Goal: Task Accomplishment & Management: Use online tool/utility

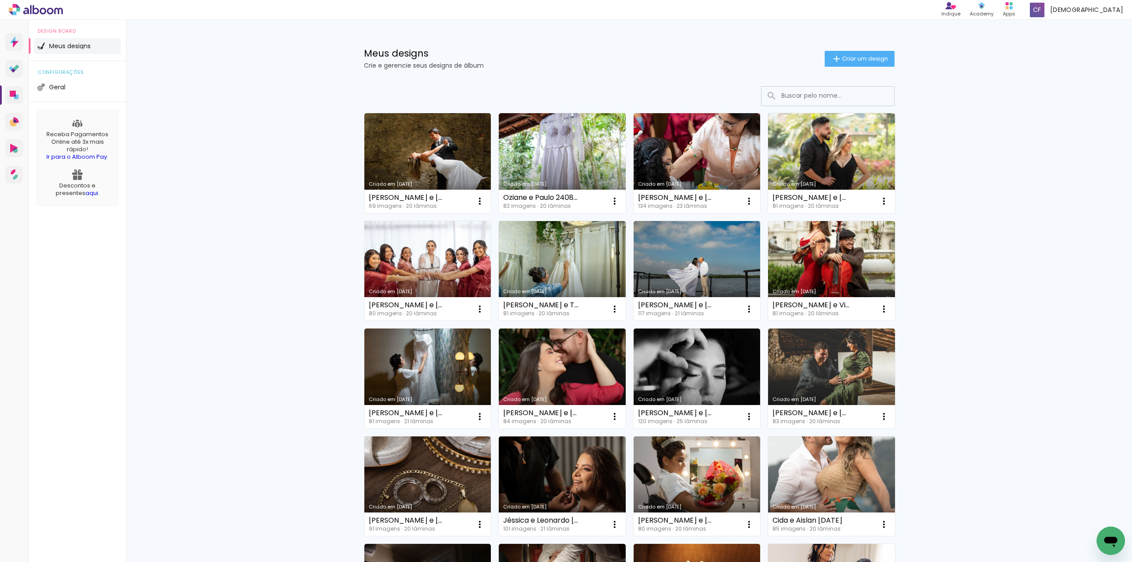
click at [273, 156] on div "Meus designs Crie e gerencie seus designs de álbum Criar um design Criado em [D…" at bounding box center [629, 490] width 1006 height 940
click at [273, 169] on div "Meus designs Crie e gerencie seus designs de álbum Criar um design Criado em [D…" at bounding box center [629, 490] width 1006 height 940
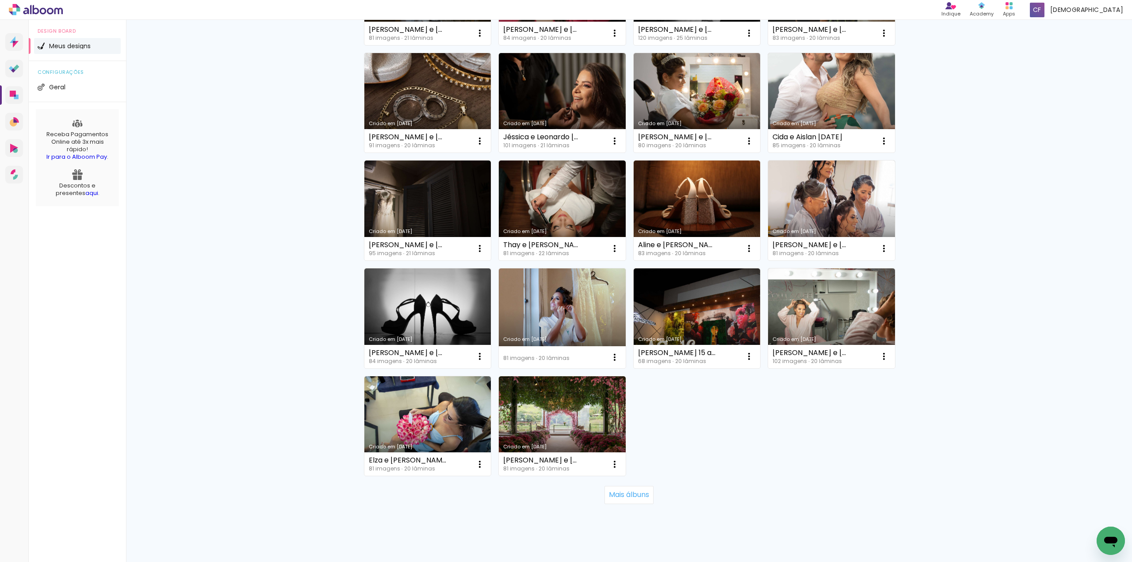
scroll to position [398, 0]
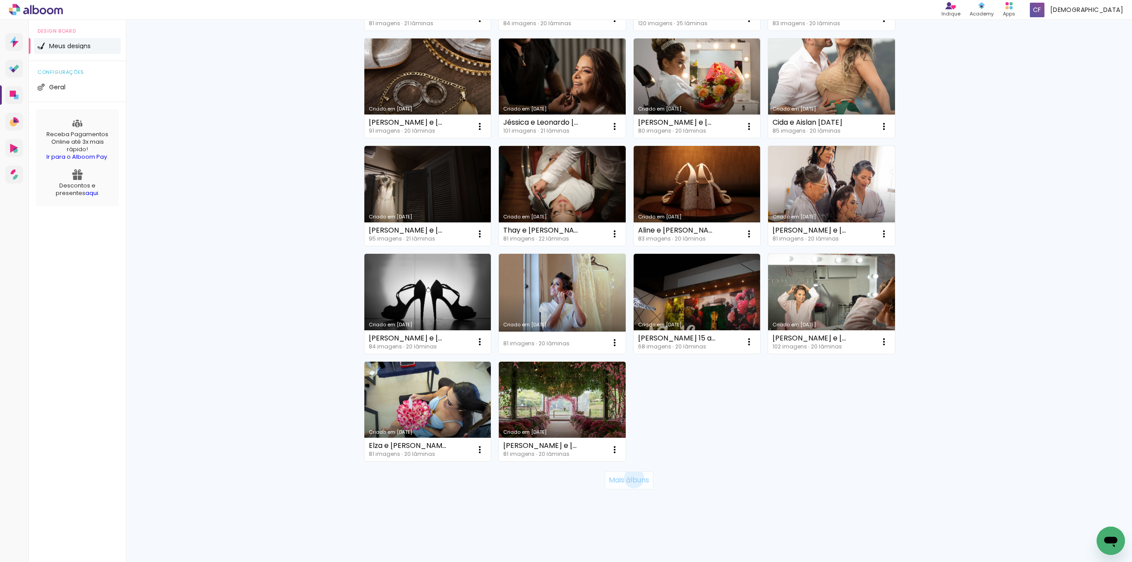
click at [0, 0] on slot "Mais álbuns" at bounding box center [0, 0] width 0 height 0
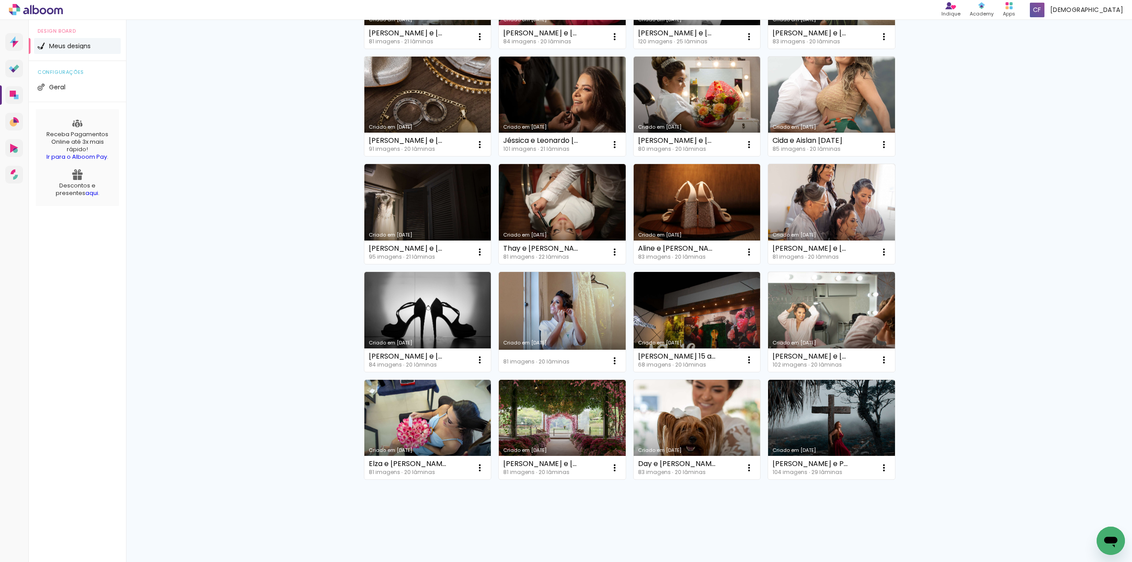
drag, startPoint x: 254, startPoint y: 417, endPoint x: 280, endPoint y: 407, distance: 28.4
click at [278, 408] on div "Meus designs Crie e gerencie seus designs de álbum Criar um design Criado em 05…" at bounding box center [629, 101] width 1006 height 922
drag, startPoint x: 218, startPoint y: 400, endPoint x: 244, endPoint y: 390, distance: 27.2
click at [243, 390] on div "Meus designs Crie e gerencie seus designs de álbum Criar um design Criado em 05…" at bounding box center [629, 101] width 1006 height 922
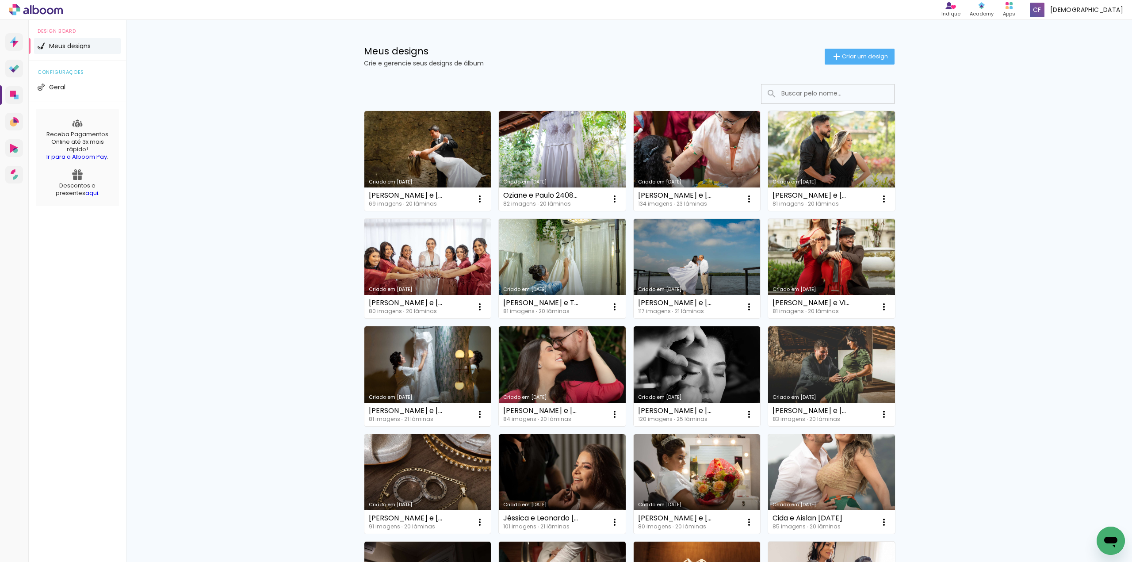
scroll to position [0, 0]
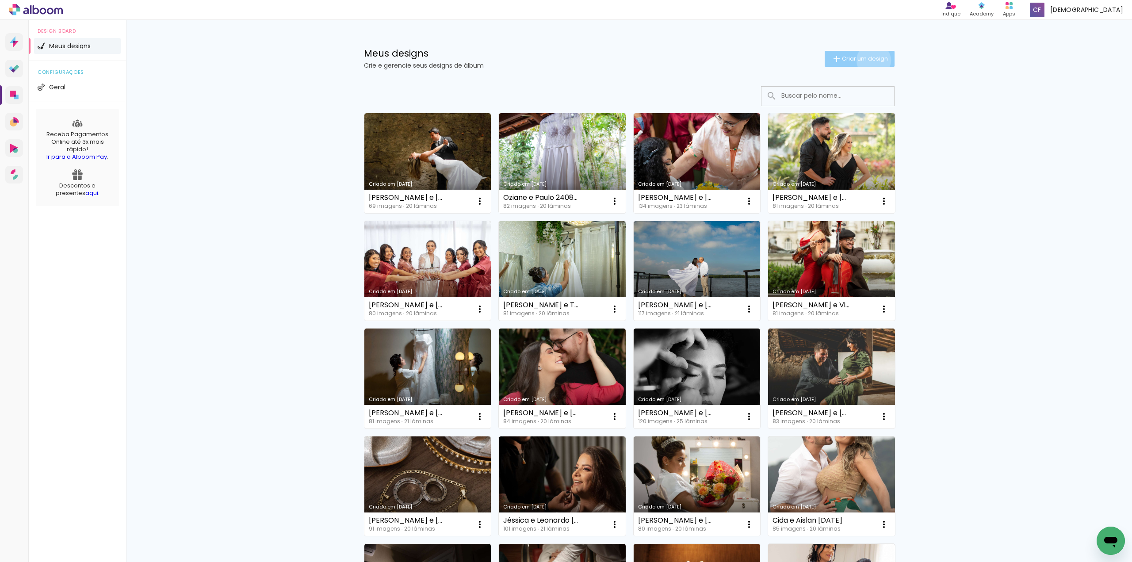
click at [868, 60] on span "Criar um design" at bounding box center [865, 59] width 46 height 6
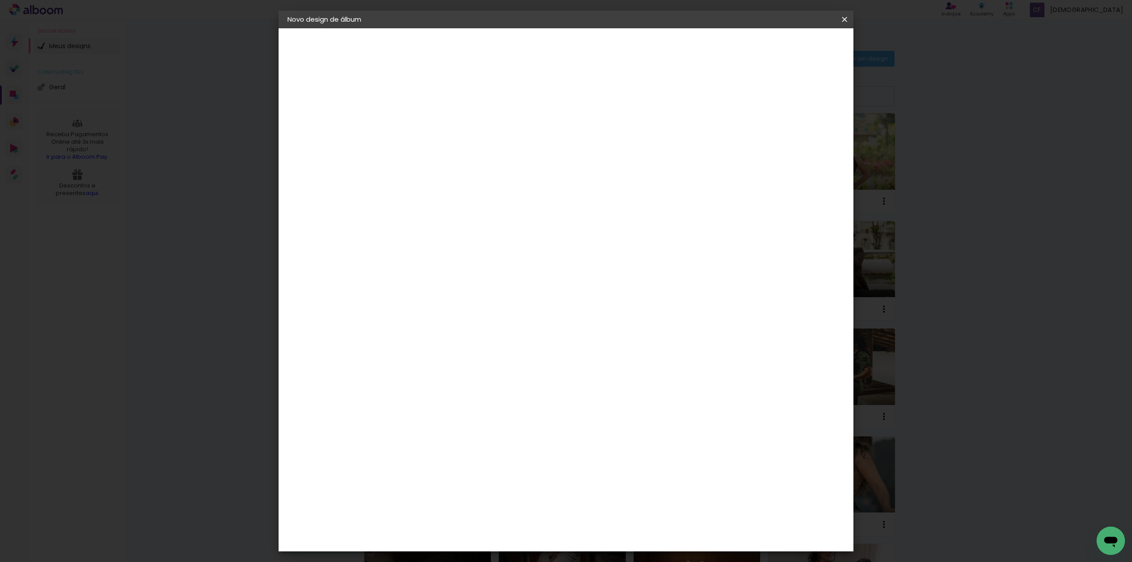
click at [432, 119] on input at bounding box center [432, 119] width 0 height 14
type input "Beatriz 15 anos"
type paper-input "Beatriz 15 anos"
click at [0, 0] on slot "Avançar" at bounding box center [0, 0] width 0 height 0
click at [598, 134] on paper-item "Tamanho Livre" at bounding box center [555, 134] width 85 height 19
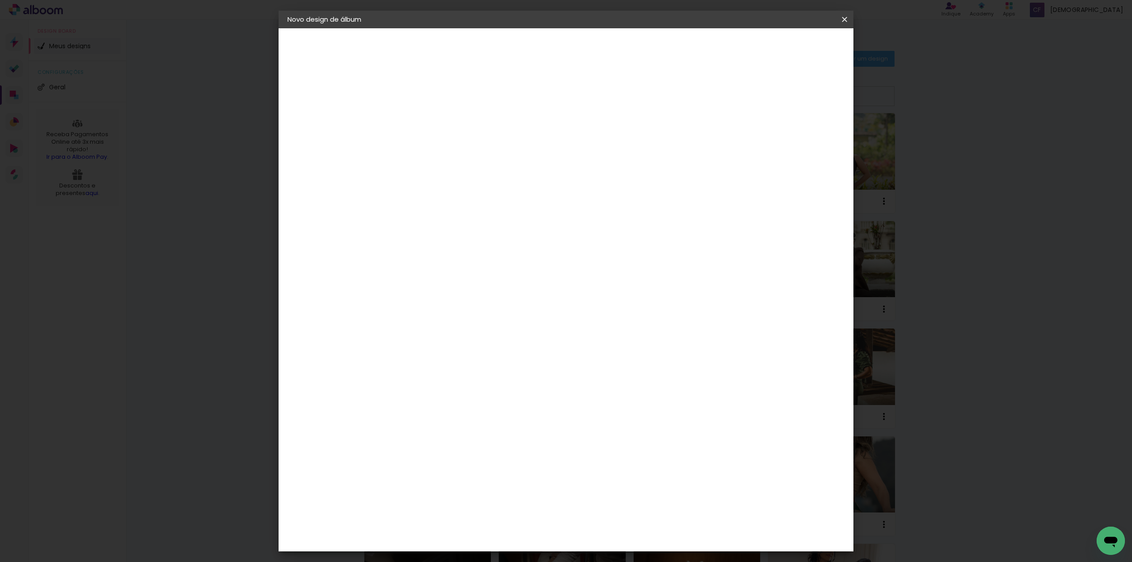
click at [0, 0] on slot "Avançar" at bounding box center [0, 0] width 0 height 0
drag, startPoint x: 413, startPoint y: 252, endPoint x: 399, endPoint y: 255, distance: 14.9
click at [399, 255] on input "30" at bounding box center [404, 250] width 23 height 13
type input "40"
type paper-input "40"
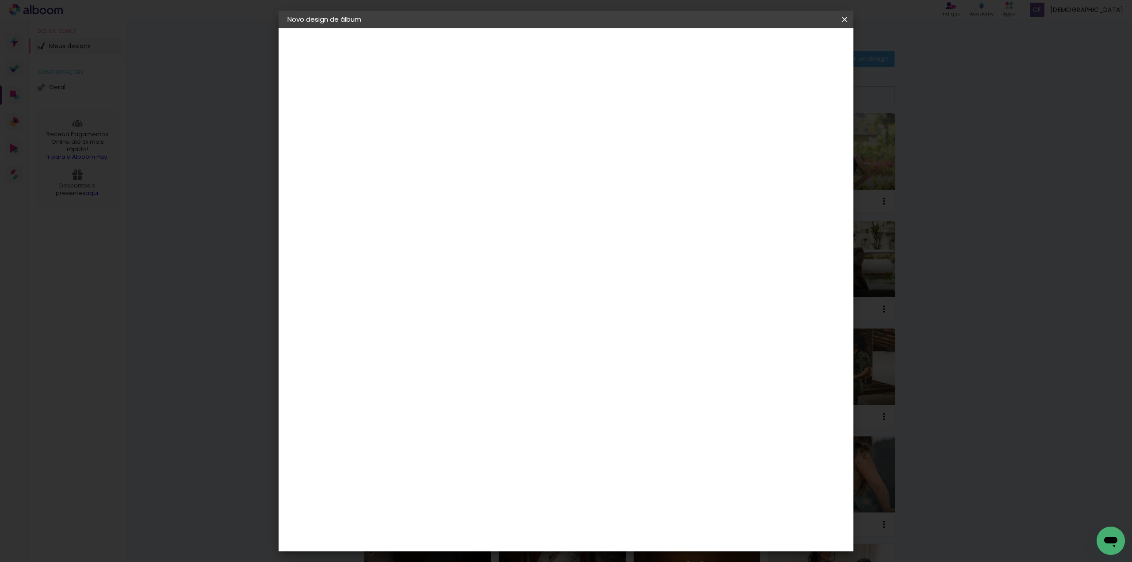
click at [789, 49] on span "Iniciar design" at bounding box center [769, 47] width 40 height 6
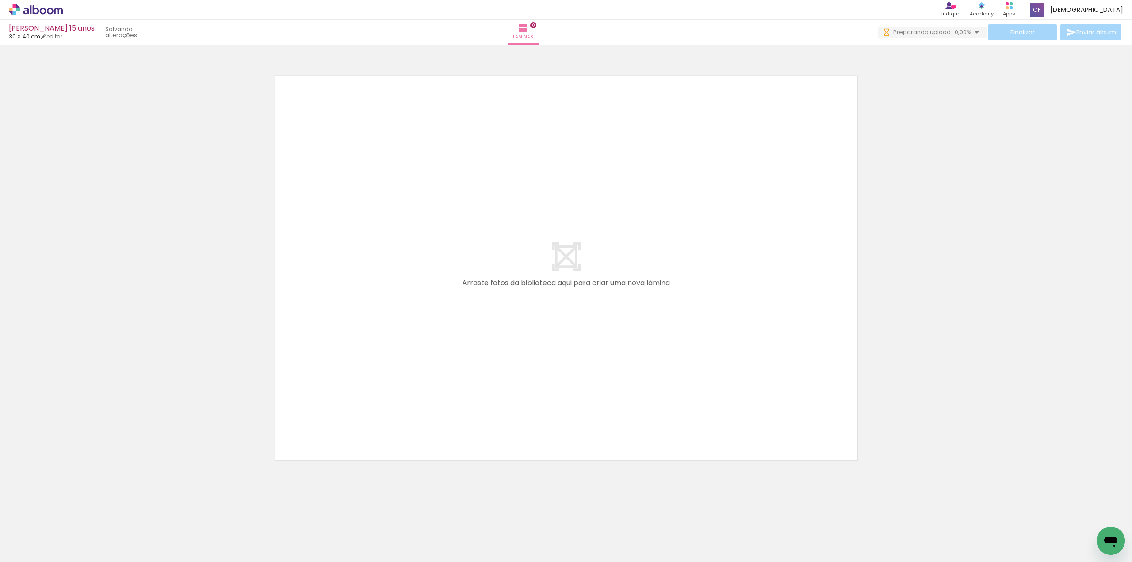
click at [631, 289] on quentale-layouter at bounding box center [566, 267] width 592 height 395
click at [459, 113] on quentale-layouter at bounding box center [566, 267] width 592 height 395
click at [459, 116] on quentale-layouter at bounding box center [566, 267] width 592 height 395
click at [1015, 198] on div at bounding box center [566, 256] width 1132 height 417
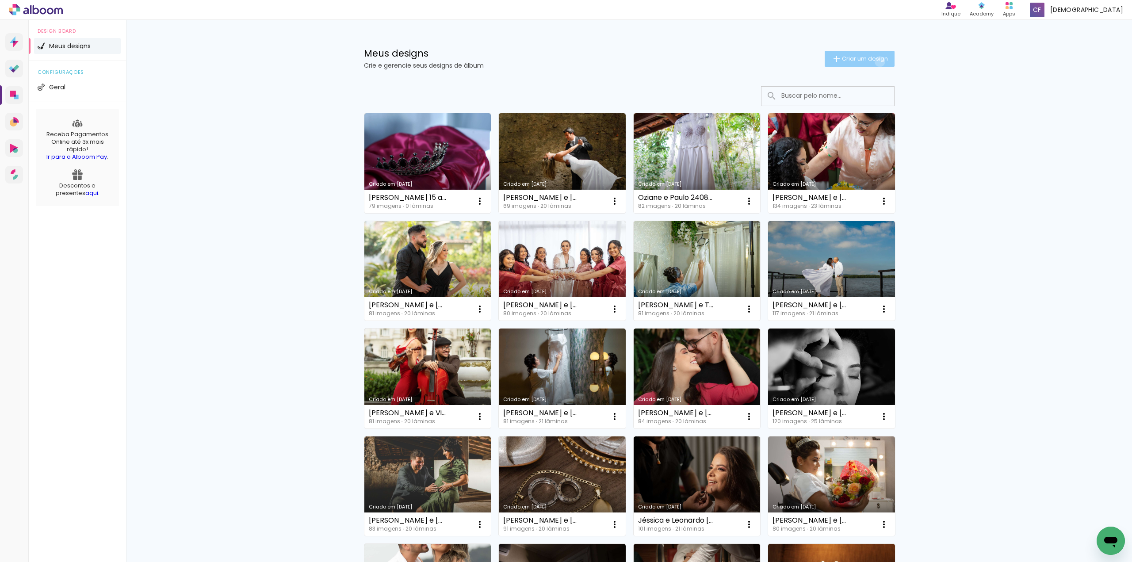
click at [874, 61] on span "Criar um design" at bounding box center [865, 59] width 46 height 6
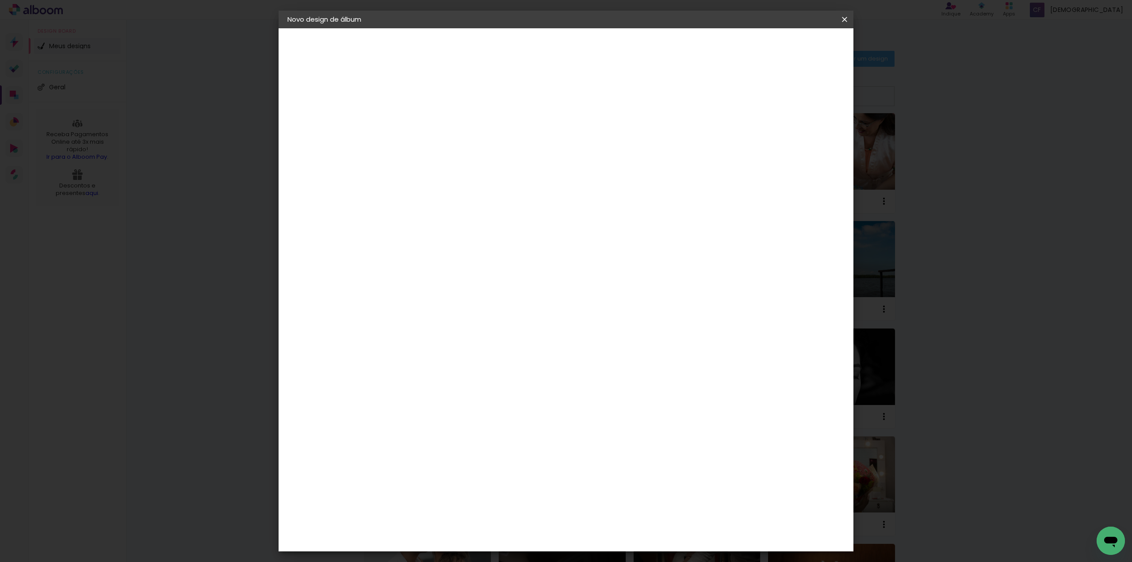
click at [432, 118] on input at bounding box center [432, 119] width 0 height 14
type input "Camyla e Lucas"
type paper-input "Camyla e Lucas"
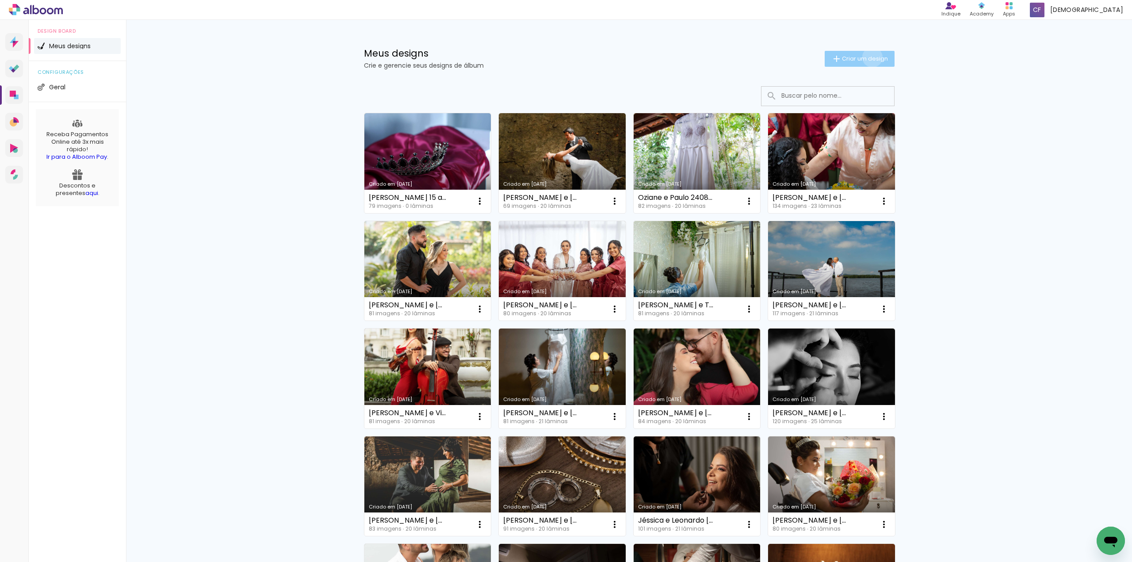
click at [867, 57] on span "Criar um design" at bounding box center [865, 59] width 46 height 6
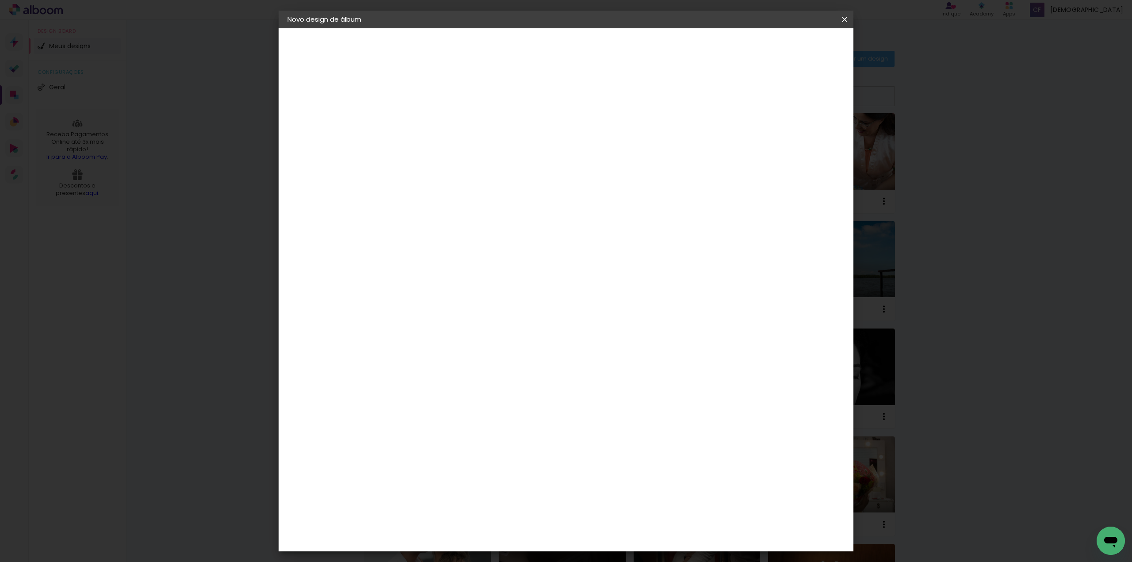
click at [432, 123] on input "Camyla e Lucas" at bounding box center [432, 119] width 0 height 14
type input "Camyla e Lucas"
type paper-input "Camyla e Lucas"
paste input "Camyla Melo e Lucas Santana 22-03-2025"
drag, startPoint x: 617, startPoint y: 118, endPoint x: 503, endPoint y: 122, distance: 113.7
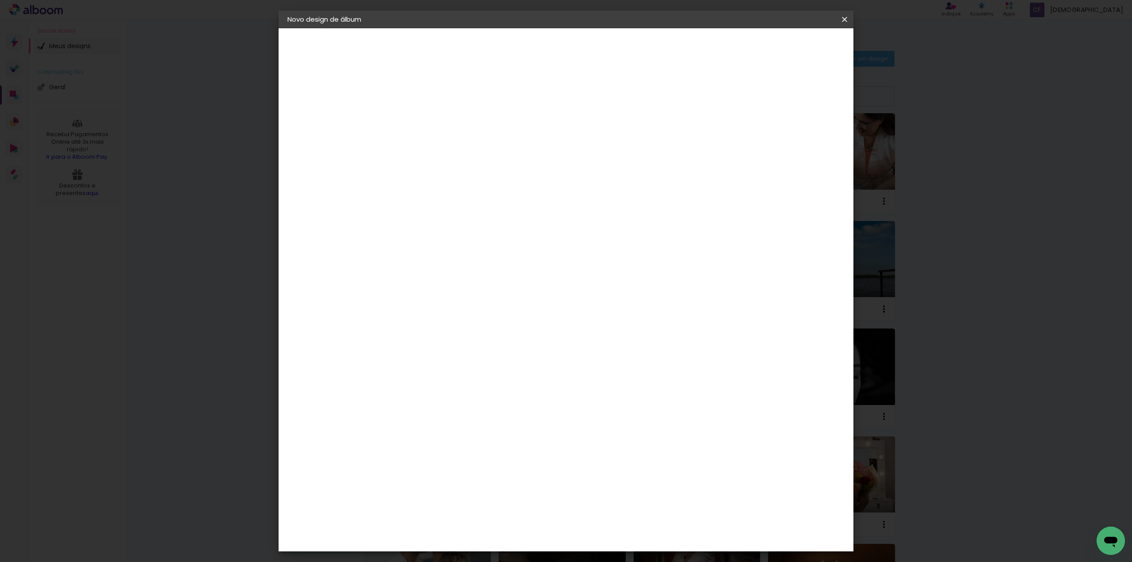
click at [470, 103] on div "Informações Dê um título ao seu álbum. Avançar" at bounding box center [431, 65] width 77 height 75
paste input "Melo e Lucas Santana 22-03-2025"
drag, startPoint x: 566, startPoint y: 118, endPoint x: 553, endPoint y: 118, distance: 13.3
click at [432, 118] on input "Camyla Melo e Lucas Santana 22-03-2025" at bounding box center [432, 119] width 0 height 14
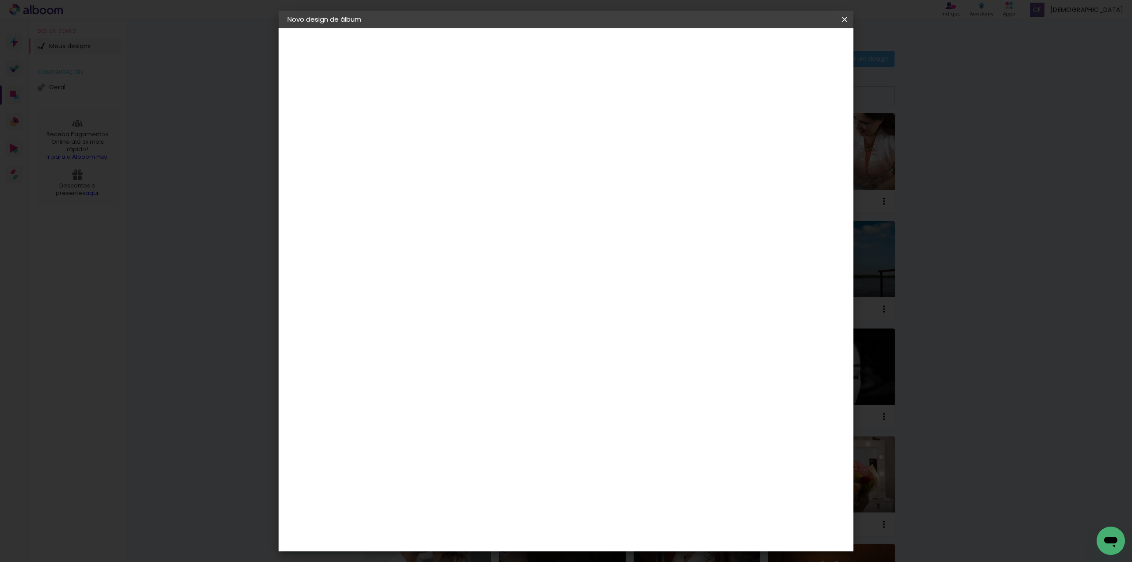
scroll to position [0, 1]
drag, startPoint x: 651, startPoint y: 120, endPoint x: 614, endPoint y: 126, distance: 37.6
click at [435, 126] on paper-input-container "Título do álbum Camyla e Lucas Santana 22-03-2025" at bounding box center [432, 119] width 6 height 23
type input "Camyla e Lucas 22-03-2025"
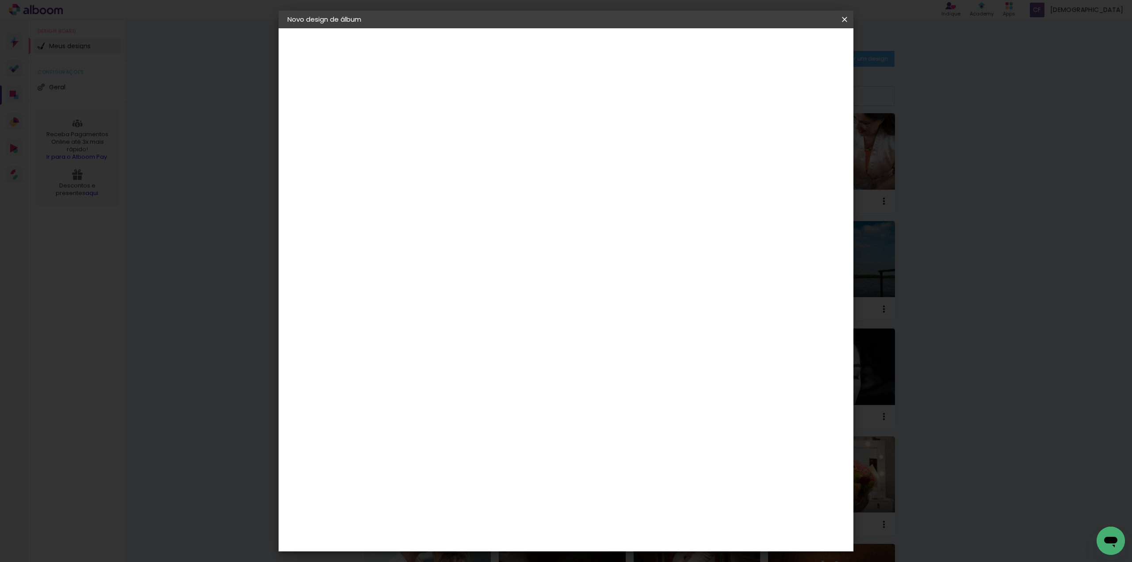
type paper-input "Camyla e Lucas 22-03-2025"
click at [0, 0] on slot "Avançar" at bounding box center [0, 0] width 0 height 0
click at [598, 135] on paper-item "Tamanho Livre" at bounding box center [555, 134] width 85 height 19
click at [0, 0] on slot "Avançar" at bounding box center [0, 0] width 0 height 0
drag, startPoint x: 415, startPoint y: 250, endPoint x: 388, endPoint y: 252, distance: 27.5
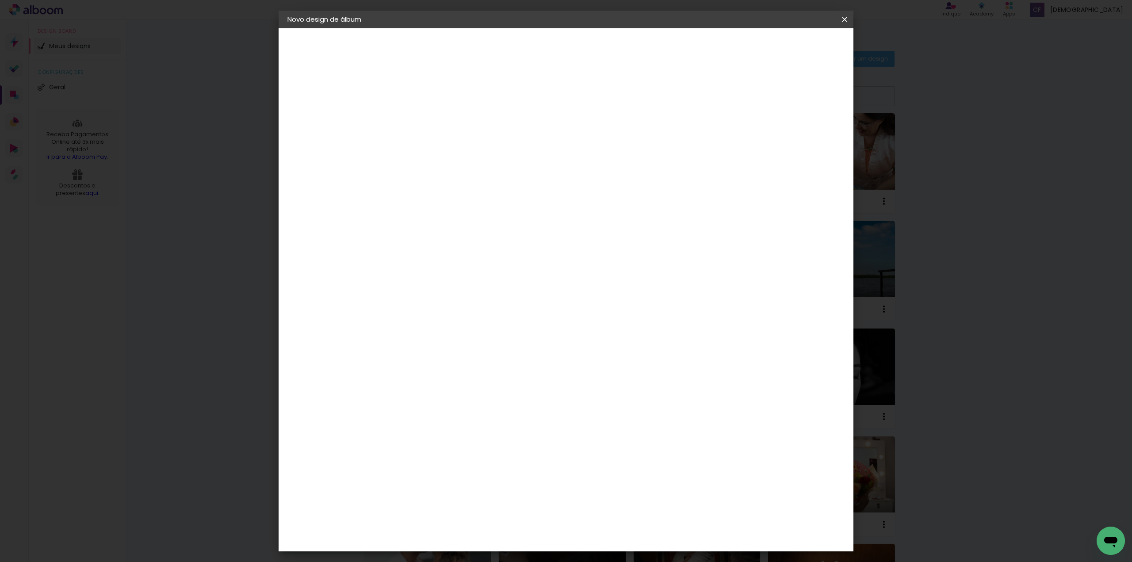
click at [388, 28] on quentale-album-spec "Iniciar design Iniciar design" at bounding box center [565, 28] width 575 height 0
drag, startPoint x: 414, startPoint y: 250, endPoint x: 384, endPoint y: 254, distance: 30.3
click at [384, 28] on quentale-album-spec "Iniciar design Iniciar design" at bounding box center [565, 28] width 575 height 0
drag, startPoint x: 412, startPoint y: 250, endPoint x: 404, endPoint y: 251, distance: 8.0
click at [404, 251] on input "30" at bounding box center [404, 250] width 23 height 13
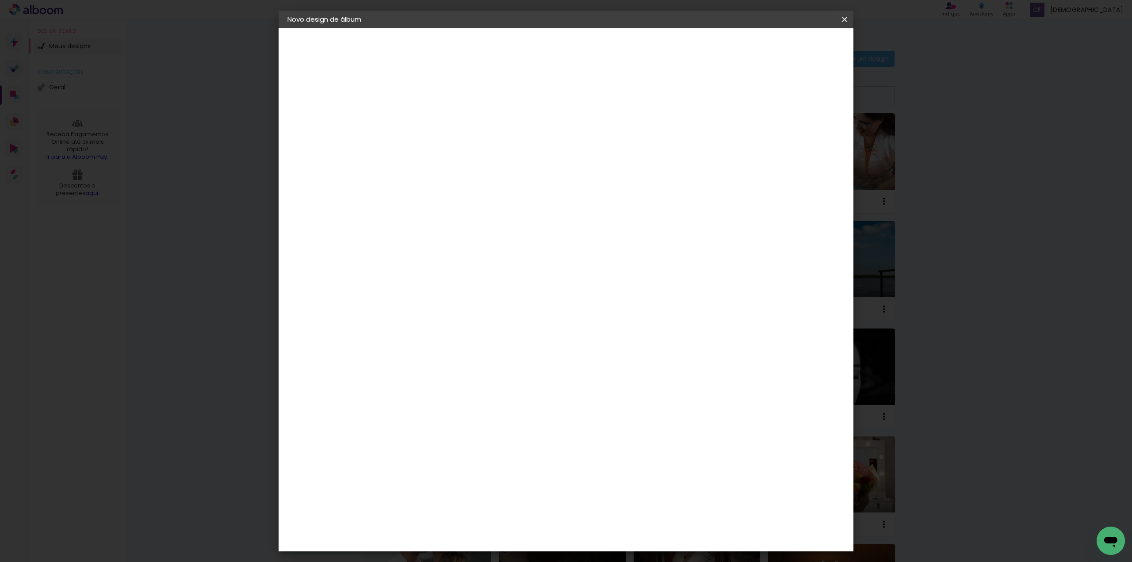
drag, startPoint x: 413, startPoint y: 252, endPoint x: 406, endPoint y: 253, distance: 7.1
click at [406, 253] on input "30" at bounding box center [404, 250] width 23 height 13
type input "40"
type paper-input "40"
click at [789, 44] on span "Iniciar design" at bounding box center [769, 47] width 40 height 6
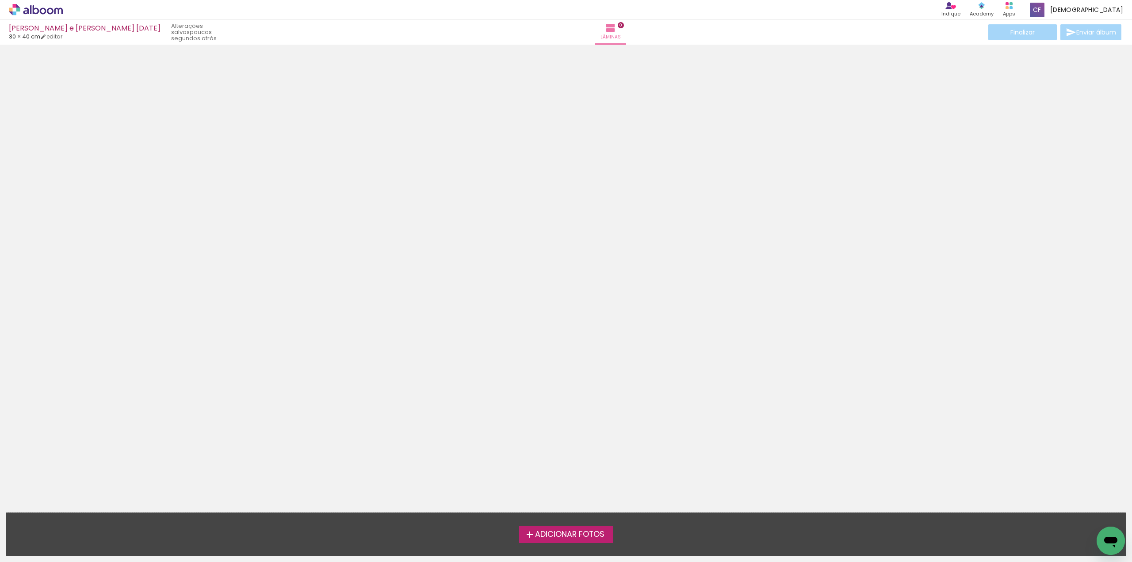
drag, startPoint x: 437, startPoint y: 204, endPoint x: 422, endPoint y: 174, distance: 34.0
click at [422, 174] on div at bounding box center [566, 256] width 1132 height 417
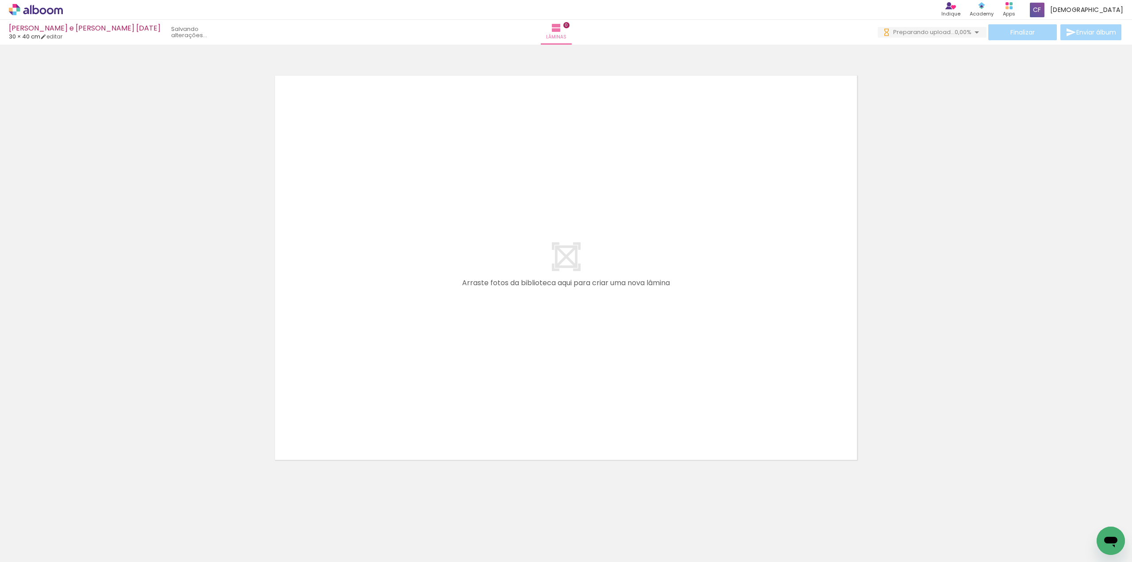
click at [863, 152] on div at bounding box center [566, 256] width 1132 height 417
drag, startPoint x: 225, startPoint y: 177, endPoint x: 202, endPoint y: 130, distance: 52.2
click at [221, 177] on div at bounding box center [566, 256] width 1132 height 417
drag, startPoint x: 777, startPoint y: 200, endPoint x: 923, endPoint y: 181, distance: 147.5
click at [899, 185] on div at bounding box center [566, 256] width 1132 height 417
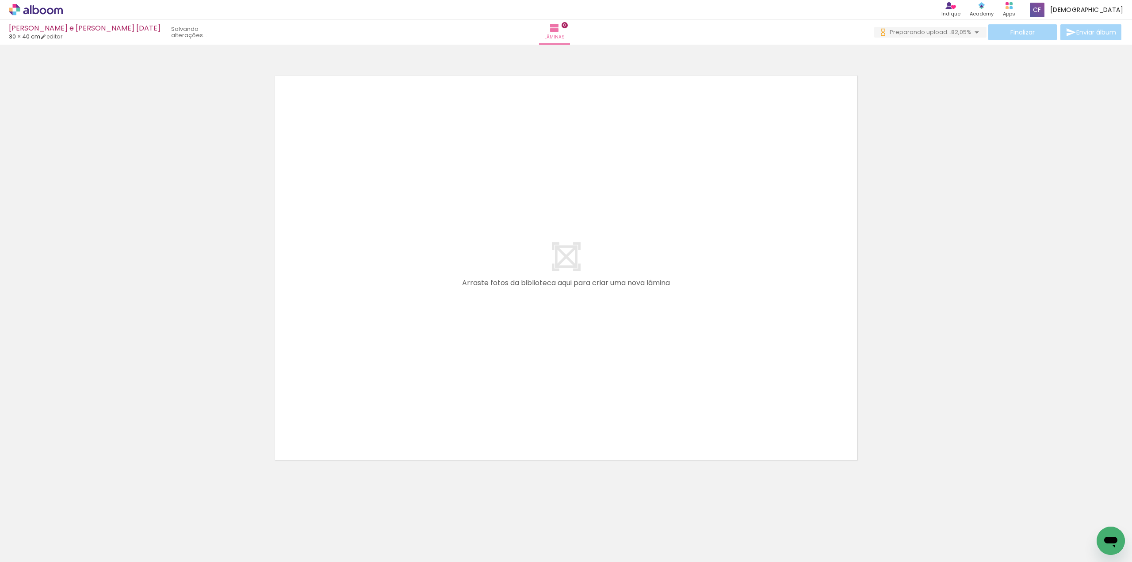
click at [924, 181] on div at bounding box center [566, 256] width 1132 height 417
click at [956, 436] on div at bounding box center [566, 256] width 1132 height 417
drag, startPoint x: 809, startPoint y: 387, endPoint x: 917, endPoint y: 373, distance: 108.3
click at [913, 373] on div at bounding box center [566, 256] width 1132 height 417
click at [933, 371] on div at bounding box center [566, 256] width 1132 height 417
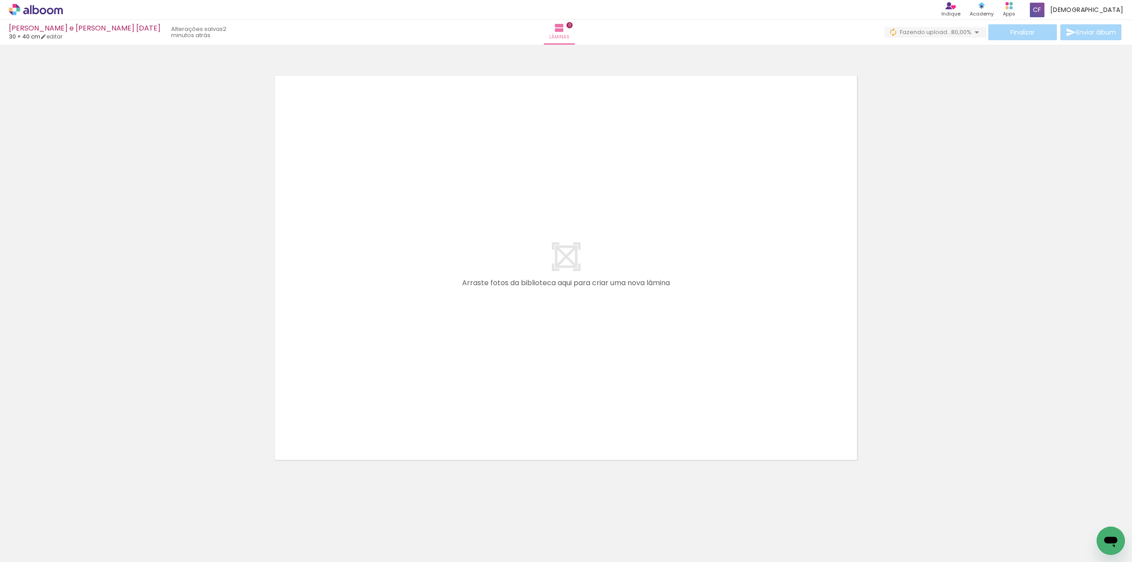
click at [933, 371] on div at bounding box center [566, 256] width 1132 height 417
click at [931, 372] on div at bounding box center [566, 256] width 1132 height 417
drag, startPoint x: 337, startPoint y: 330, endPoint x: 215, endPoint y: 354, distance: 124.5
click at [309, 334] on quentale-layouter at bounding box center [566, 267] width 592 height 395
click at [172, 362] on div at bounding box center [566, 256] width 1132 height 417
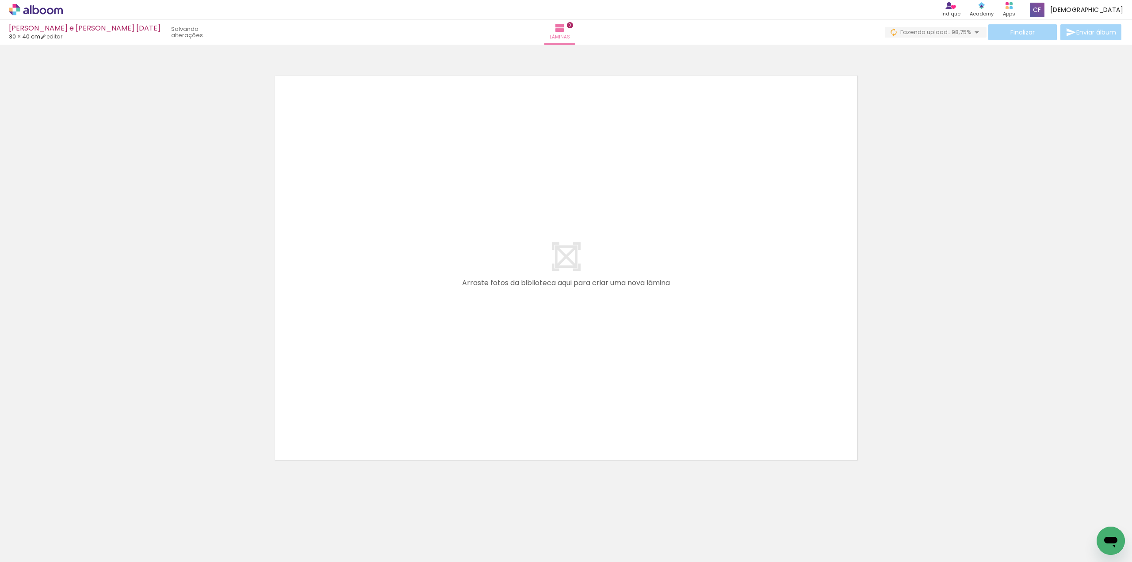
click at [929, 196] on div at bounding box center [566, 256] width 1132 height 417
click at [802, 278] on quentale-layouter at bounding box center [566, 267] width 592 height 395
drag, startPoint x: 188, startPoint y: 232, endPoint x: 177, endPoint y: 259, distance: 28.7
click at [177, 259] on div at bounding box center [566, 256] width 1132 height 417
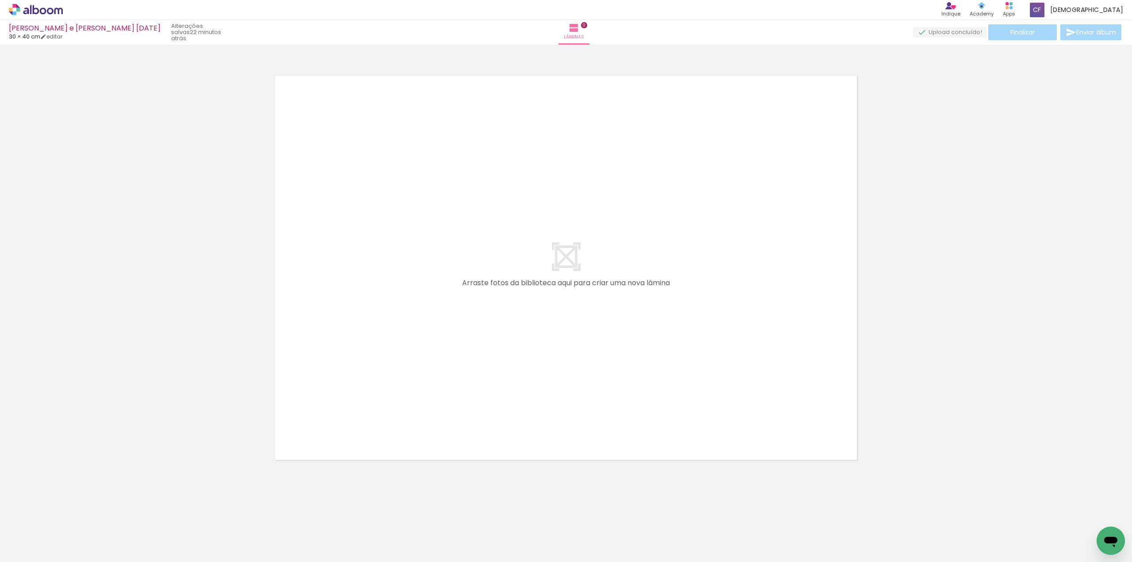
drag, startPoint x: 177, startPoint y: 259, endPoint x: 219, endPoint y: 229, distance: 51.3
click at [218, 229] on div at bounding box center [566, 256] width 1132 height 417
click at [219, 229] on div at bounding box center [566, 256] width 1132 height 417
click at [217, 237] on div at bounding box center [566, 256] width 1132 height 417
drag, startPoint x: 217, startPoint y: 237, endPoint x: 222, endPoint y: 233, distance: 6.0
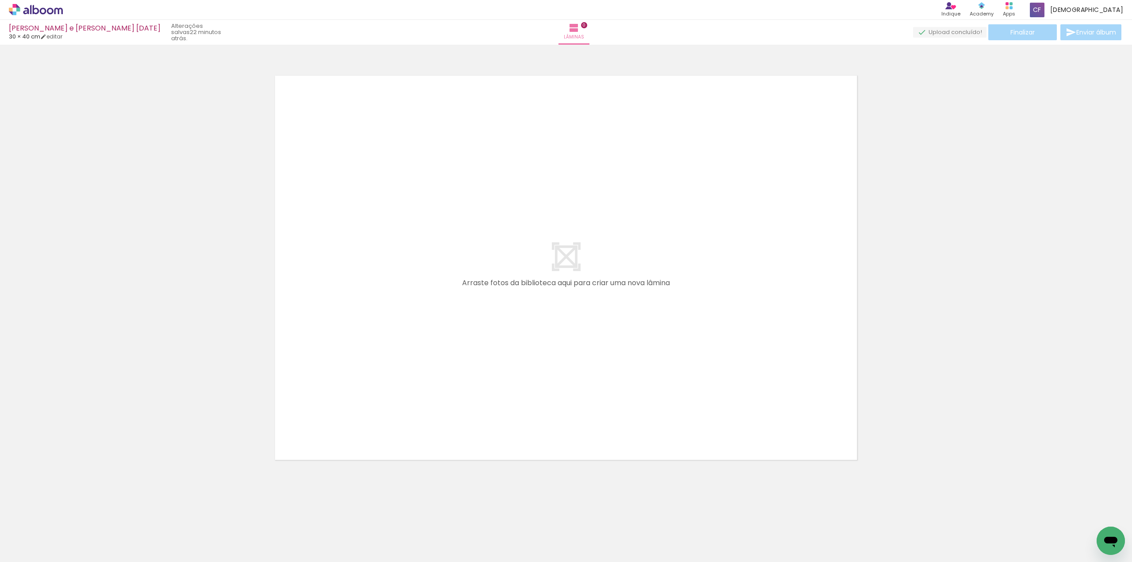
click at [222, 234] on div at bounding box center [566, 256] width 1132 height 417
click at [222, 233] on div at bounding box center [566, 256] width 1132 height 417
click at [223, 338] on div at bounding box center [566, 256] width 1132 height 417
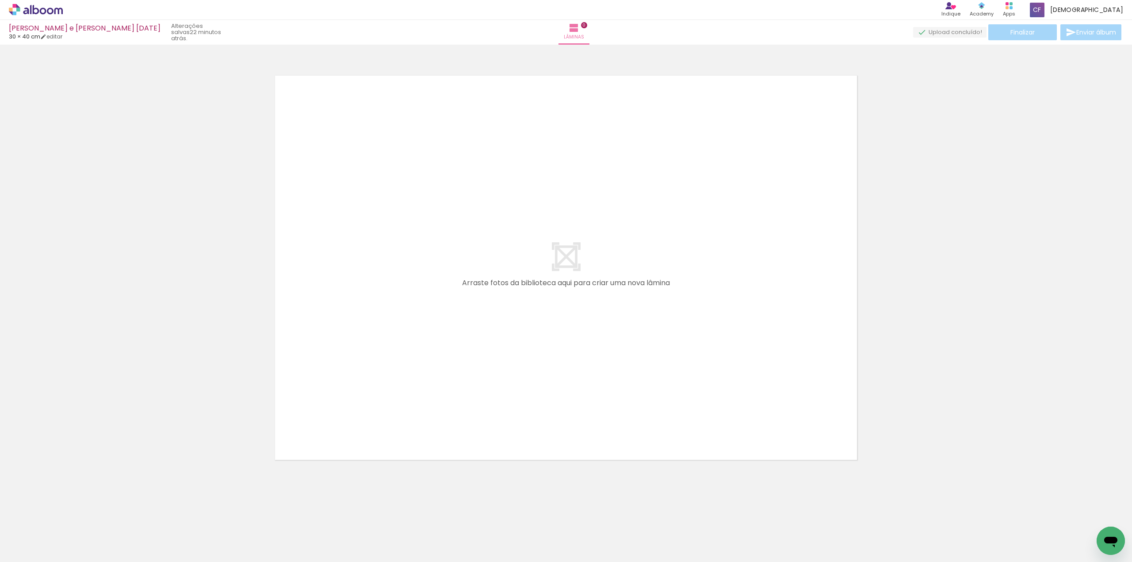
click at [223, 337] on div at bounding box center [566, 256] width 1132 height 417
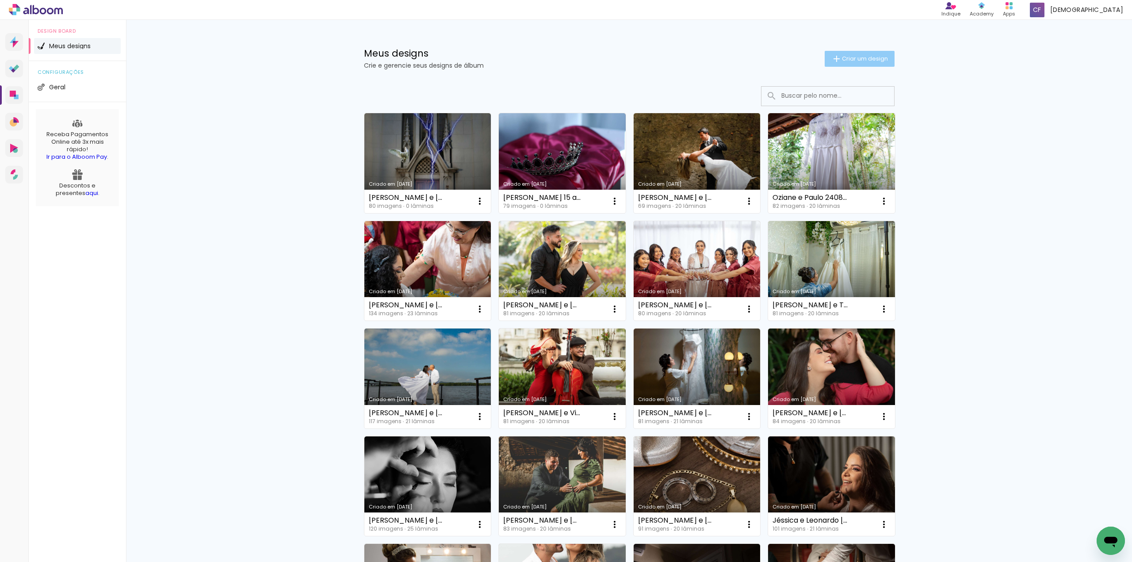
click at [861, 56] on span "Criar um design" at bounding box center [865, 59] width 46 height 6
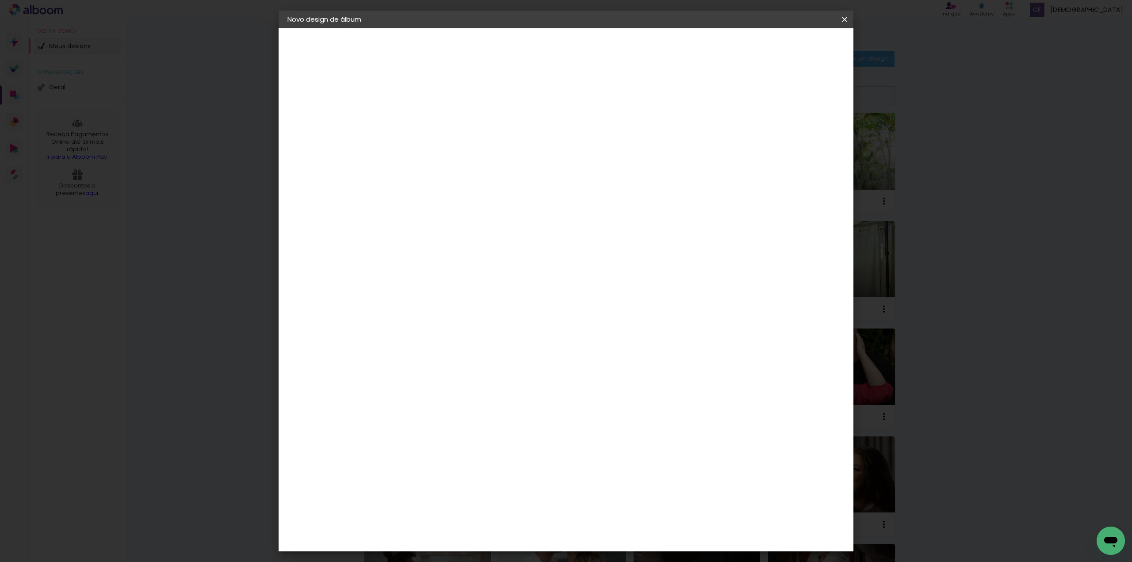
click at [432, 116] on input at bounding box center [432, 119] width 0 height 14
click at [432, 119] on input "Jucelene Ribeiro e André Luís 25-01-2025" at bounding box center [432, 119] width 0 height 14
drag, startPoint x: 596, startPoint y: 119, endPoint x: 565, endPoint y: 119, distance: 31.4
click at [432, 119] on input "Jucelene Ribeiro e André Luís 25-01-2025" at bounding box center [432, 119] width 0 height 14
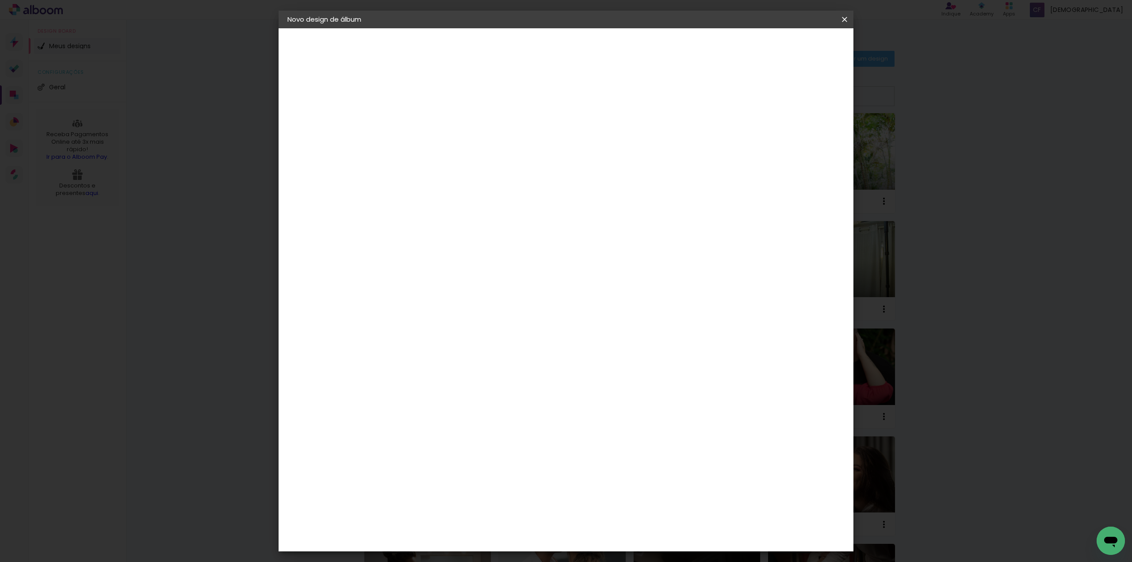
scroll to position [0, 0]
drag, startPoint x: 636, startPoint y: 118, endPoint x: 621, endPoint y: 118, distance: 15.5
click at [432, 118] on input "Jucelene e André Luís 25-01-2025" at bounding box center [432, 119] width 0 height 14
drag, startPoint x: 580, startPoint y: 117, endPoint x: 550, endPoint y: 120, distance: 30.2
click at [432, 120] on input "Jucelene e André 25-01-2025" at bounding box center [432, 119] width 0 height 14
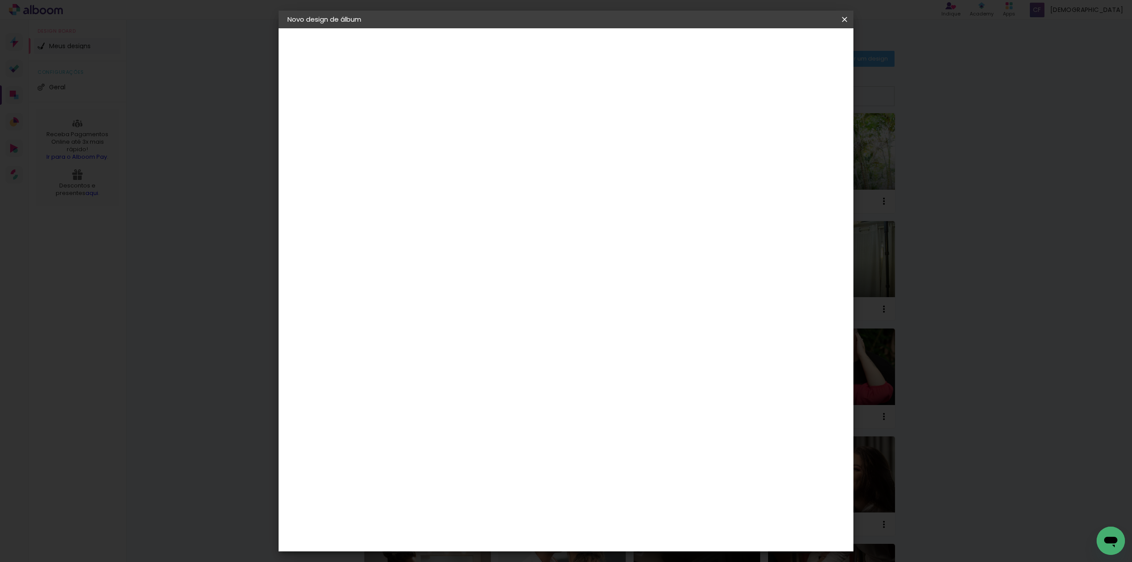
type input "Juh e André 25-01-2025"
type paper-input "Juh e André 25-01-2025"
click at [522, 51] on paper-button "Avançar" at bounding box center [500, 46] width 43 height 15
click at [598, 128] on paper-item "Tamanho Livre" at bounding box center [555, 134] width 85 height 19
click at [597, 40] on paper-button "Avançar" at bounding box center [575, 46] width 43 height 15
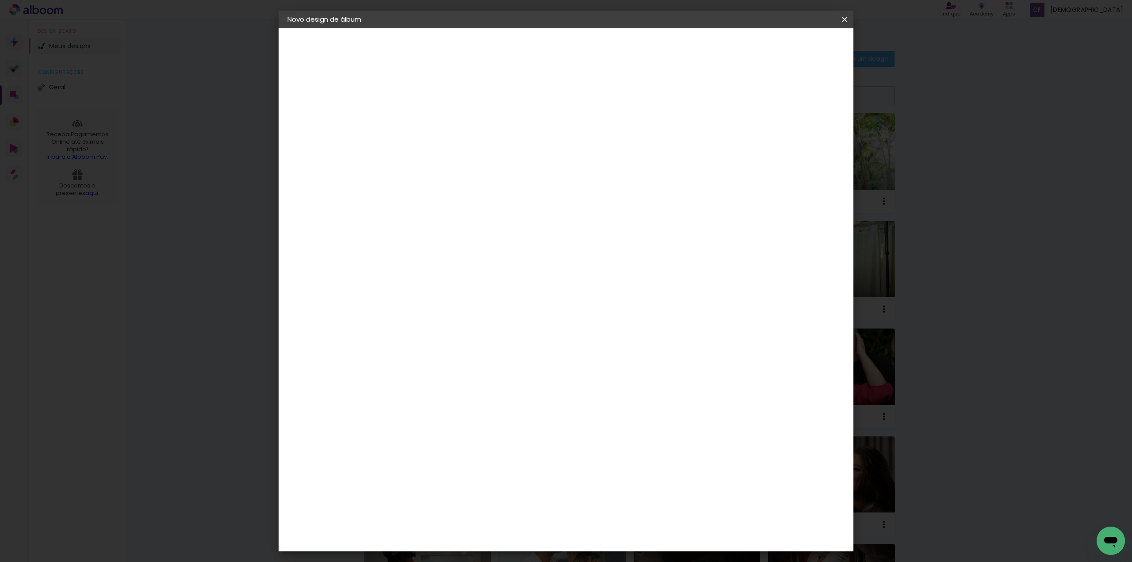
drag, startPoint x: 415, startPoint y: 249, endPoint x: 403, endPoint y: 248, distance: 11.6
click at [403, 248] on input "30" at bounding box center [404, 250] width 23 height 13
type input "40"
type paper-input "40"
click at [789, 45] on span "Iniciar design" at bounding box center [769, 47] width 40 height 6
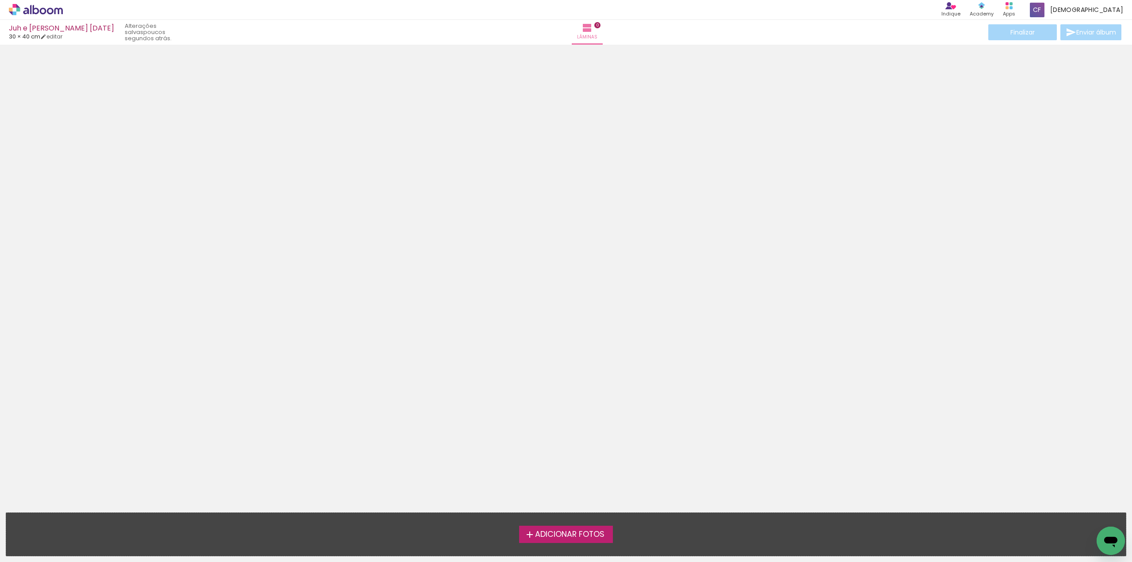
click at [525, 157] on div at bounding box center [566, 256] width 1132 height 417
click at [201, 298] on div at bounding box center [566, 256] width 1132 height 417
drag, startPoint x: 258, startPoint y: 267, endPoint x: 274, endPoint y: 235, distance: 35.6
click at [271, 237] on div at bounding box center [566, 256] width 1132 height 417
drag, startPoint x: 235, startPoint y: 253, endPoint x: 203, endPoint y: 266, distance: 33.9
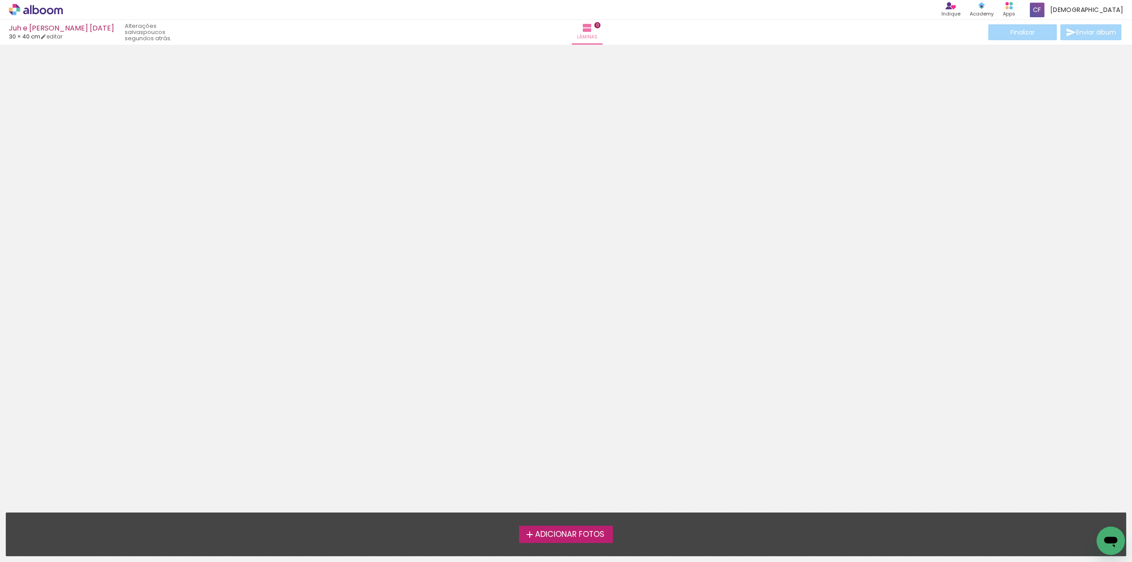
click at [203, 266] on div at bounding box center [566, 256] width 1132 height 417
click at [198, 272] on div at bounding box center [566, 256] width 1132 height 417
drag, startPoint x: 250, startPoint y: 286, endPoint x: 279, endPoint y: 278, distance: 29.7
click at [277, 278] on div at bounding box center [566, 256] width 1132 height 417
drag, startPoint x: 260, startPoint y: 284, endPoint x: 221, endPoint y: 298, distance: 40.8
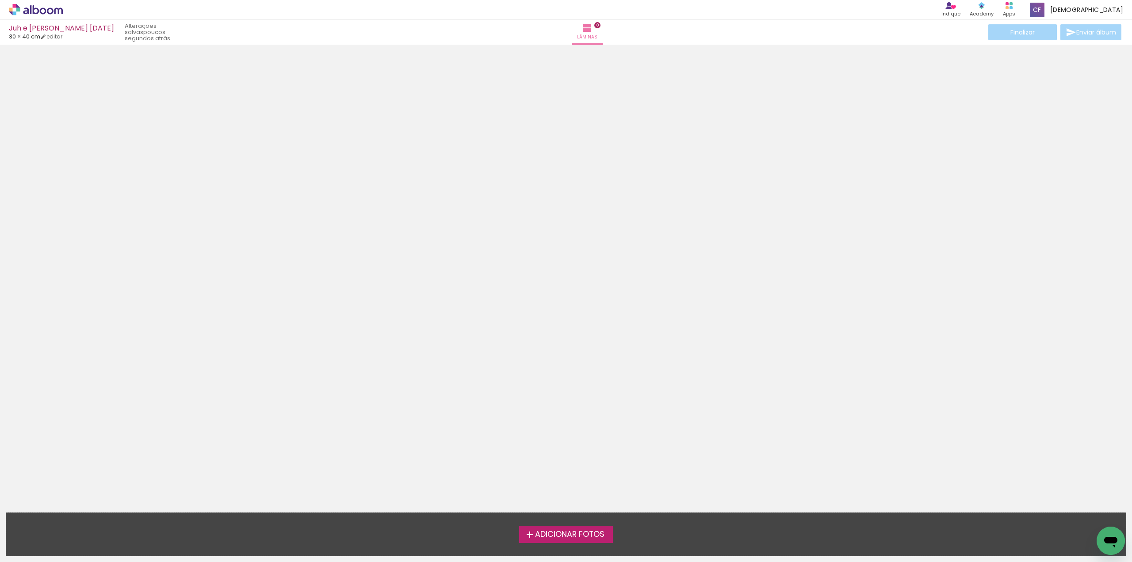
click at [219, 299] on div at bounding box center [566, 256] width 1132 height 417
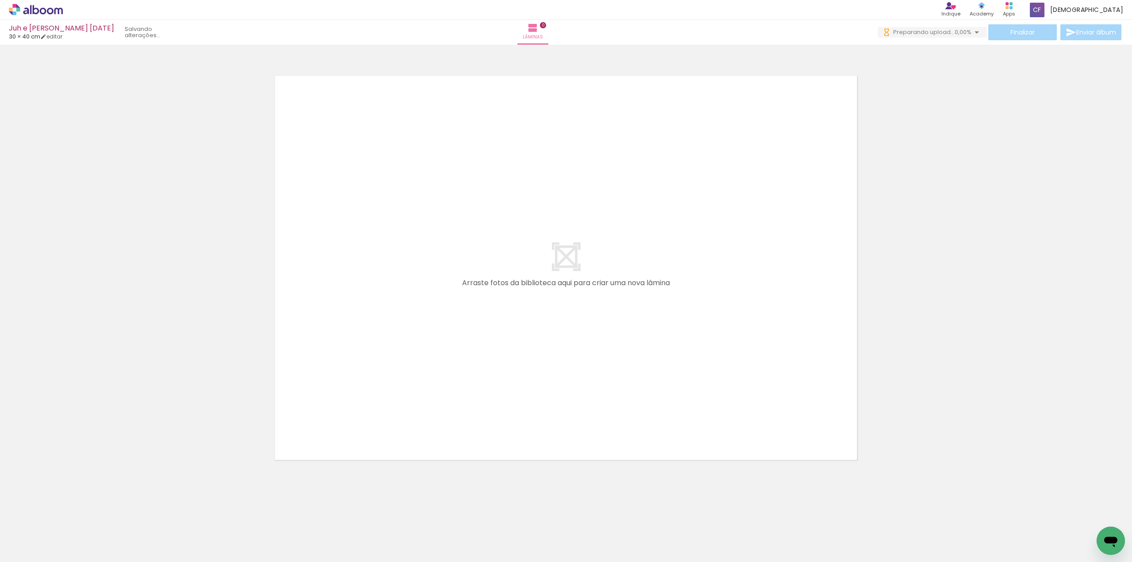
click at [856, 233] on quentale-layouter at bounding box center [566, 267] width 592 height 395
click at [949, 230] on div at bounding box center [566, 256] width 1132 height 417
click at [953, 230] on div at bounding box center [566, 256] width 1132 height 417
click at [545, 526] on div at bounding box center [533, 532] width 29 height 44
click at [934, 308] on div at bounding box center [566, 256] width 1132 height 417
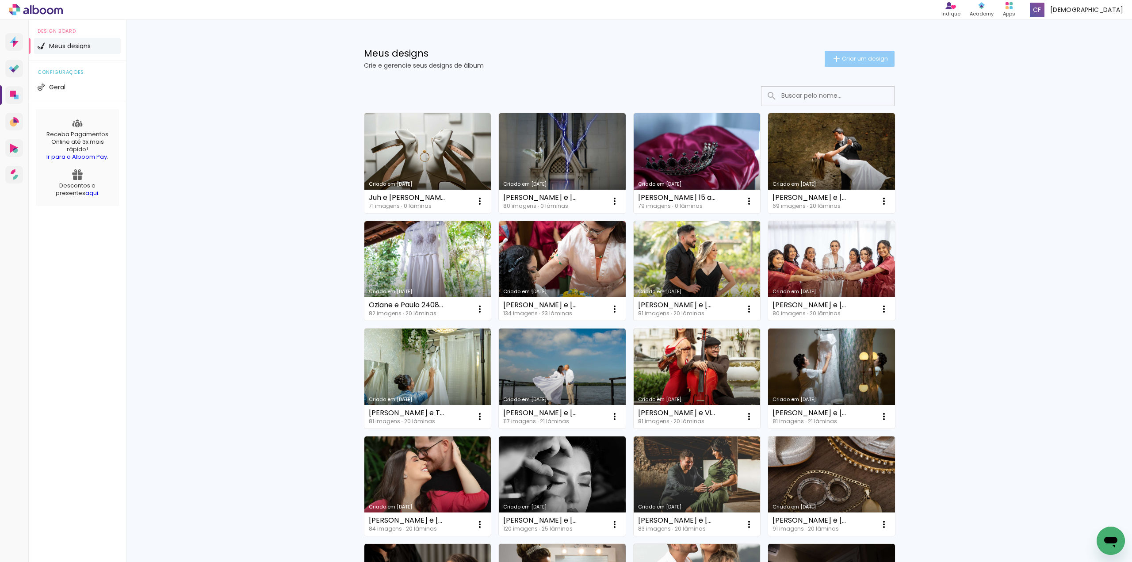
click at [858, 59] on span "Criar um design" at bounding box center [865, 59] width 46 height 6
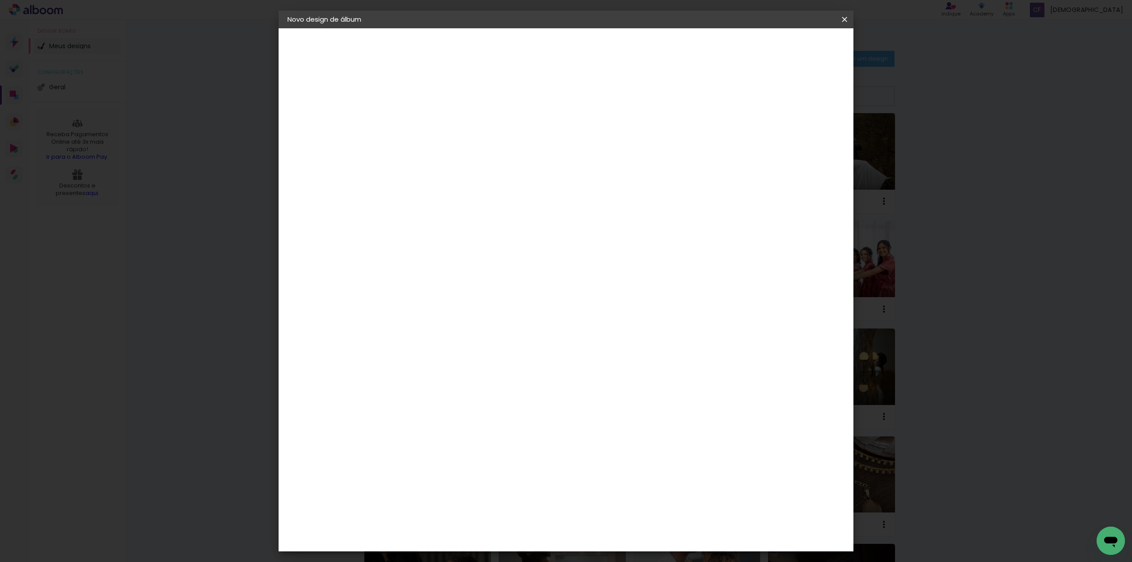
click at [432, 117] on input at bounding box center [432, 119] width 0 height 14
drag, startPoint x: 584, startPoint y: 118, endPoint x: 552, endPoint y: 118, distance: 32.3
click at [432, 118] on input "Nathalie Oliveira e Willian Cabal 31-05-2025" at bounding box center [432, 119] width 0 height 14
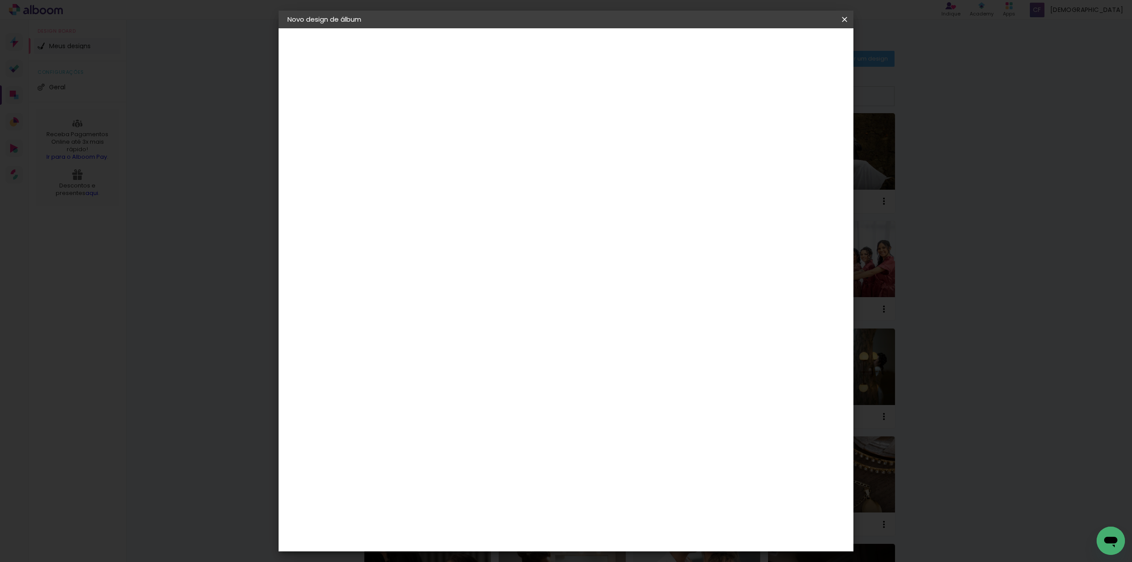
drag, startPoint x: 648, startPoint y: 118, endPoint x: 621, endPoint y: 118, distance: 27.0
click at [432, 118] on input "Nathalie e Willian Cabal 31-05-2025" at bounding box center [432, 119] width 0 height 14
type input "Nathalie e Willian 31-05-2025"
type paper-input "Nathalie e Willian 31-05-2025"
click at [0, 0] on slot "Avançar" at bounding box center [0, 0] width 0 height 0
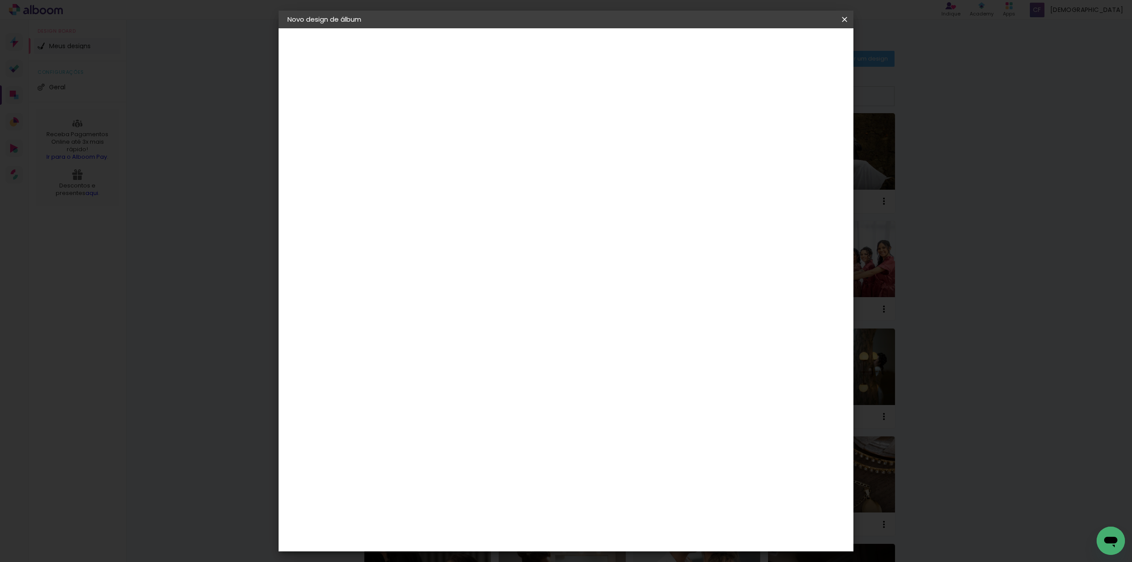
click at [598, 133] on paper-item "Tamanho Livre" at bounding box center [555, 134] width 85 height 19
click at [0, 0] on slot "Avançar" at bounding box center [0, 0] width 0 height 0
drag, startPoint x: 415, startPoint y: 252, endPoint x: 402, endPoint y: 252, distance: 13.3
click at [402, 252] on div "30" at bounding box center [410, 250] width 34 height 13
drag, startPoint x: 412, startPoint y: 250, endPoint x: 401, endPoint y: 252, distance: 11.3
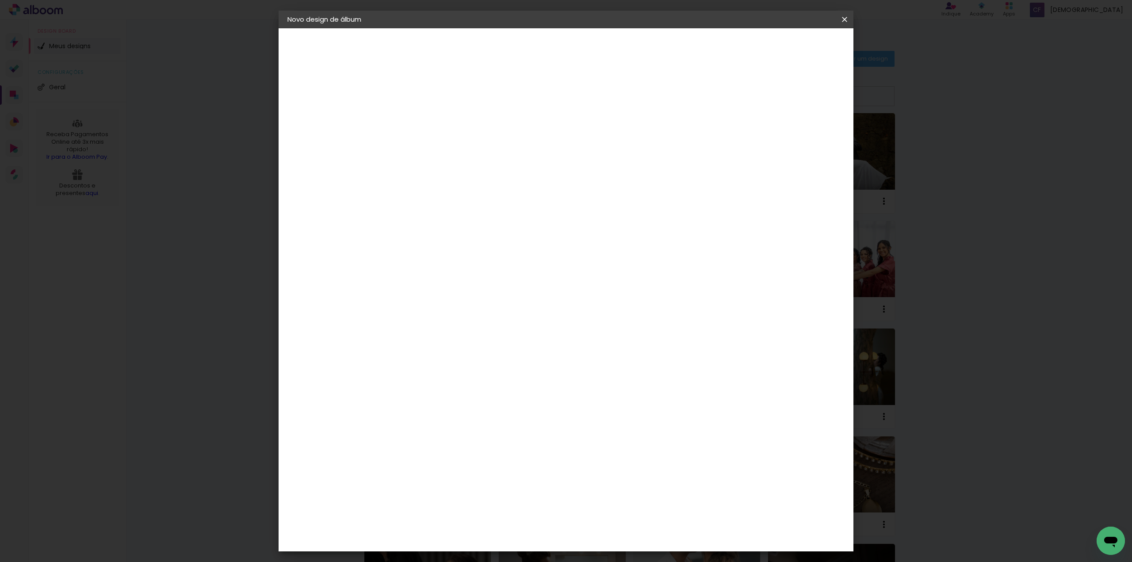
click at [401, 252] on input "30" at bounding box center [404, 250] width 23 height 13
type input "40"
type paper-input "40"
click at [789, 45] on span "Iniciar design" at bounding box center [769, 47] width 40 height 6
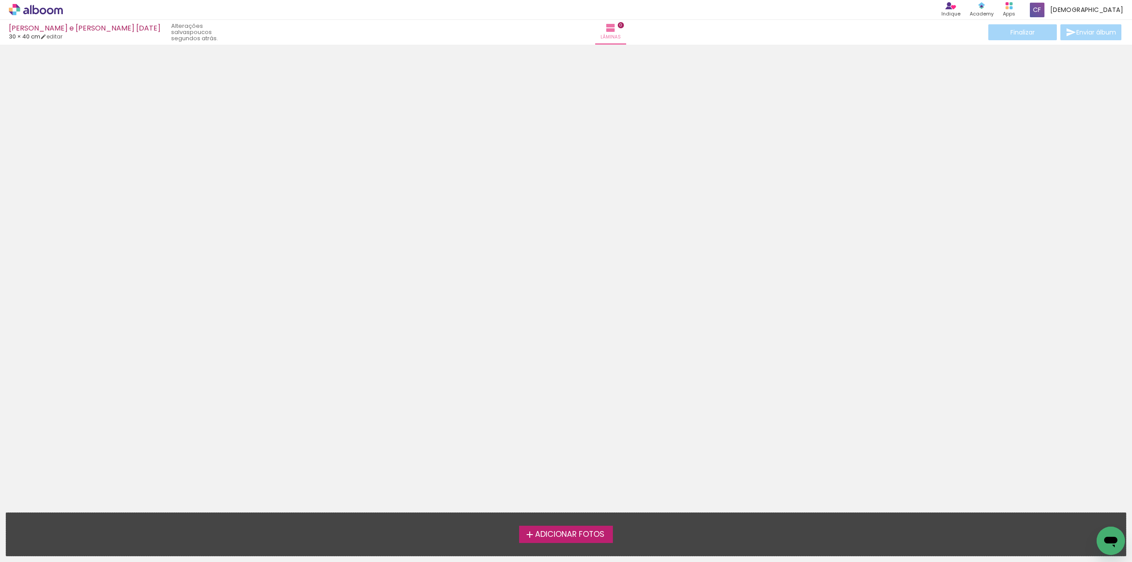
click at [546, 268] on div at bounding box center [566, 256] width 1132 height 417
click at [429, 250] on div at bounding box center [566, 256] width 1132 height 417
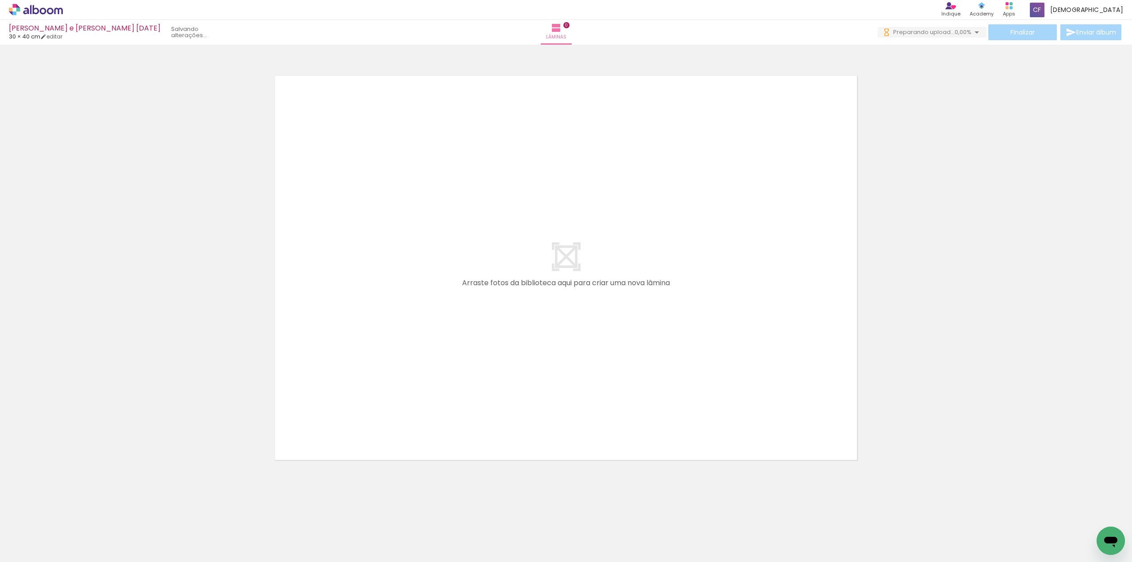
click at [183, 200] on div at bounding box center [566, 256] width 1132 height 417
click at [1116, 541] on icon "Abrir janela de mensagens" at bounding box center [1110, 542] width 13 height 11
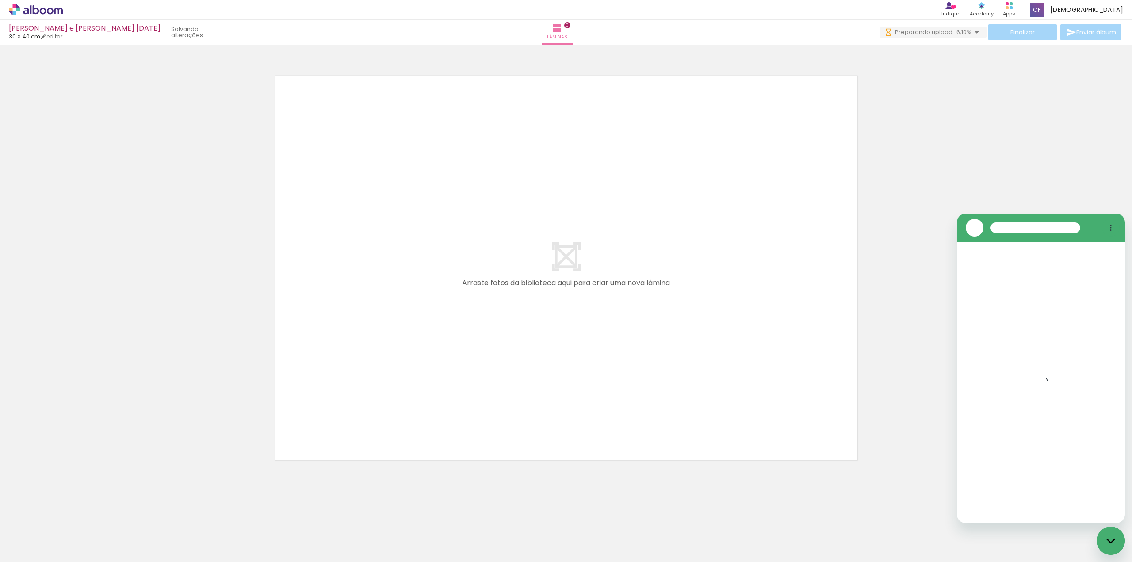
click at [1108, 182] on div at bounding box center [566, 256] width 1132 height 417
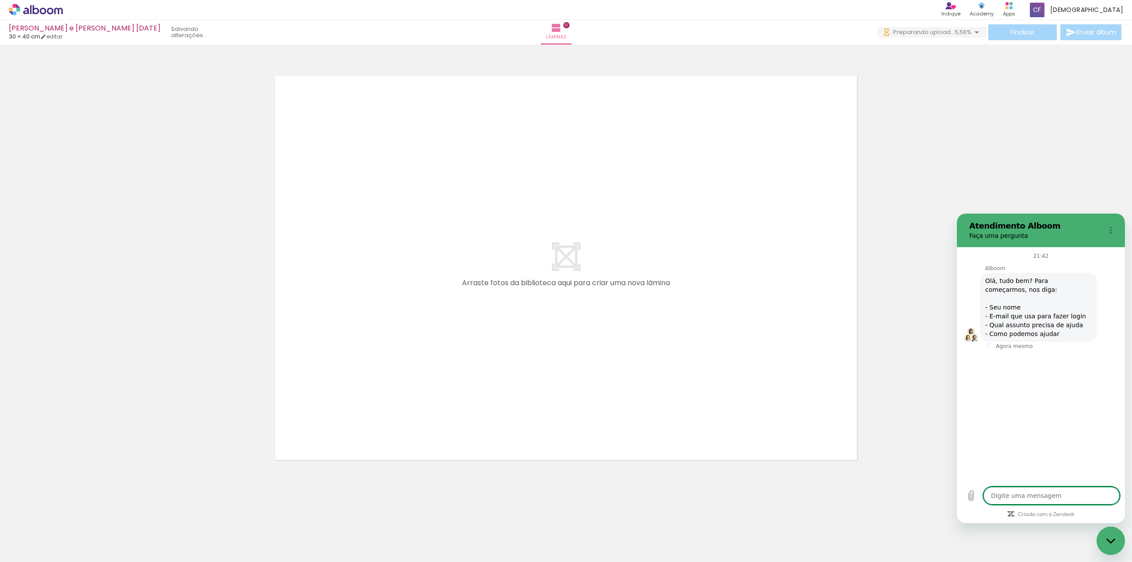
click at [1115, 538] on icon "Fechar janela de mensagens" at bounding box center [1110, 541] width 9 height 6
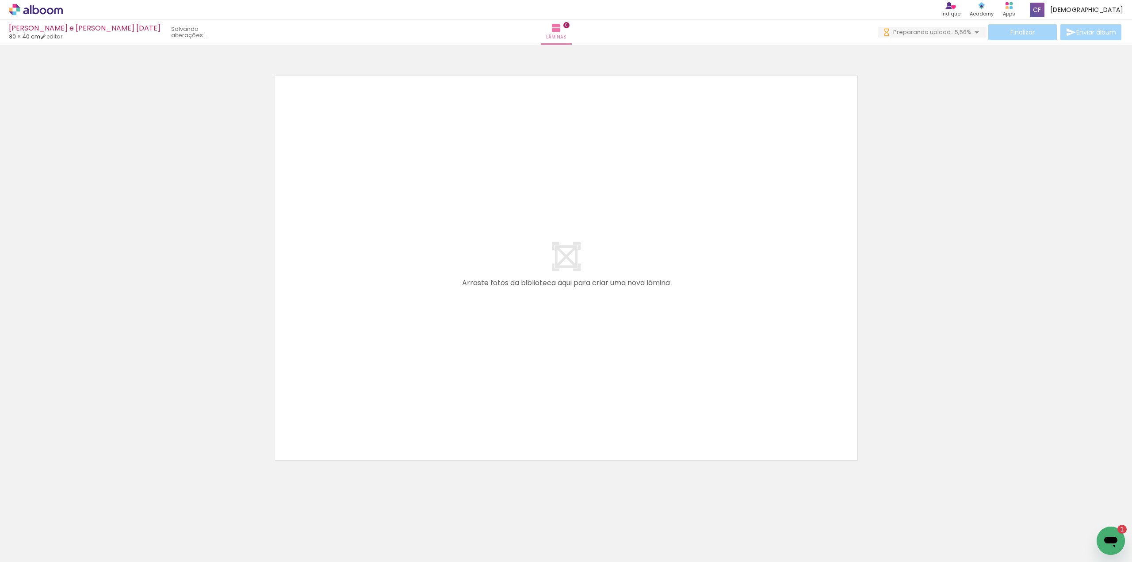
click at [1120, 528] on div "1" at bounding box center [1121, 529] width 9 height 9
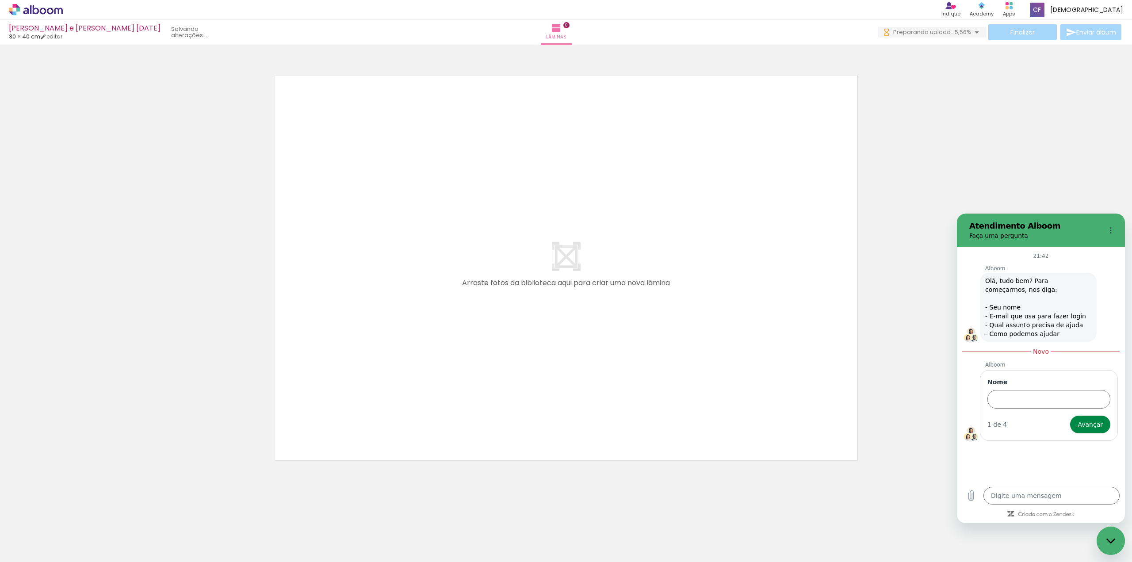
click at [1120, 528] on quentale-thumb at bounding box center [1096, 532] width 50 height 51
click at [1110, 539] on icon "Fechar janela de mensagens" at bounding box center [1110, 541] width 9 height 6
type textarea "x"
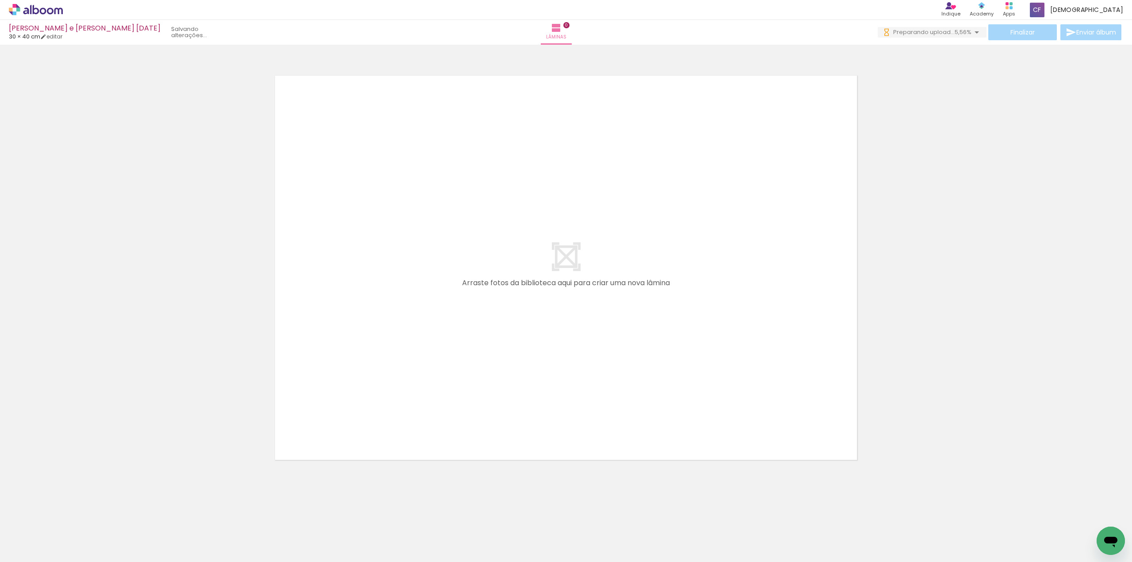
click at [42, 221] on div at bounding box center [566, 256] width 1132 height 417
click at [58, 235] on div at bounding box center [566, 256] width 1132 height 417
click at [59, 236] on div at bounding box center [566, 256] width 1132 height 417
click at [760, 188] on quentale-layouter at bounding box center [566, 267] width 592 height 395
click at [917, 175] on div at bounding box center [566, 256] width 1132 height 417
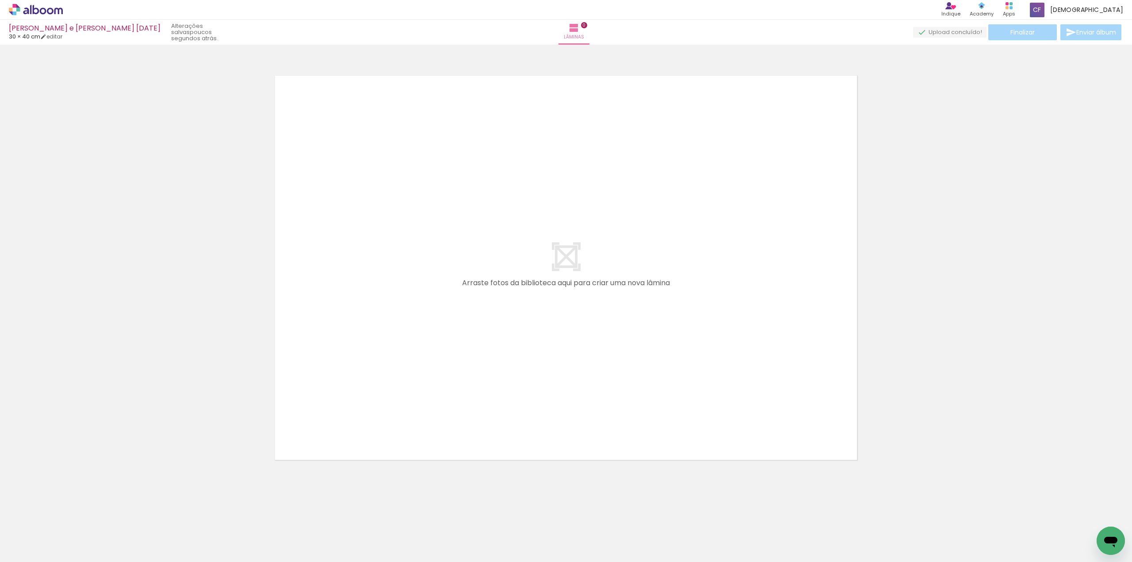
click at [950, 30] on quentale-upload-monitor at bounding box center [949, 32] width 73 height 11
drag, startPoint x: 520, startPoint y: 184, endPoint x: 440, endPoint y: 207, distance: 83.2
click at [489, 194] on quentale-layouter at bounding box center [566, 267] width 592 height 395
drag, startPoint x: 519, startPoint y: 277, endPoint x: 317, endPoint y: 267, distance: 202.2
click at [397, 280] on quentale-layouter at bounding box center [566, 267] width 592 height 395
